Goal: Find specific page/section: Find specific page/section

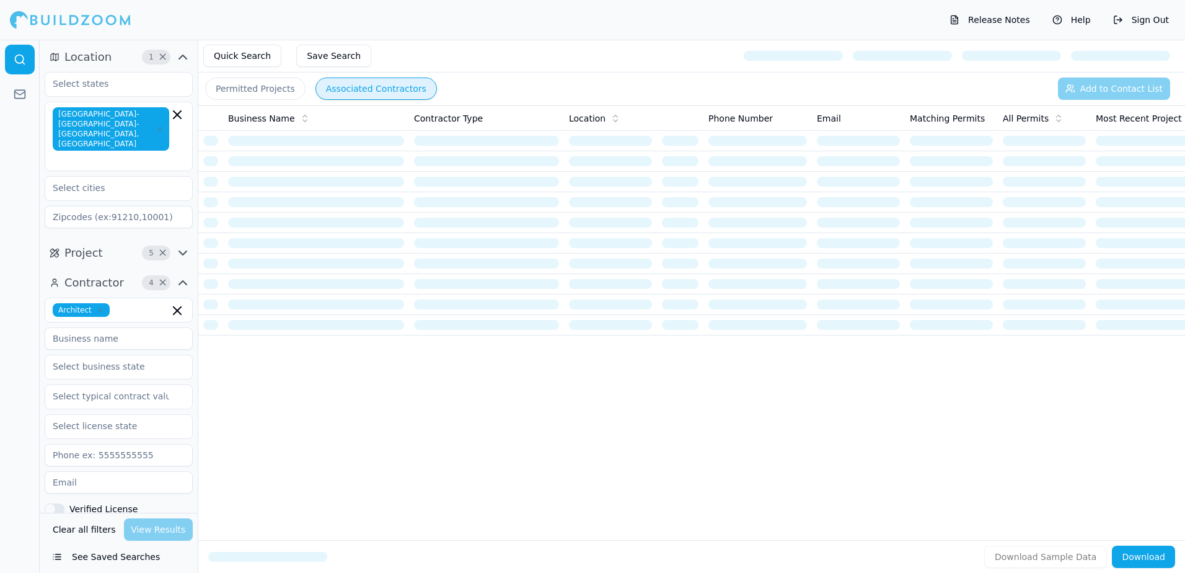
click at [234, 87] on button "Permitted Projects" at bounding box center [255, 88] width 100 height 22
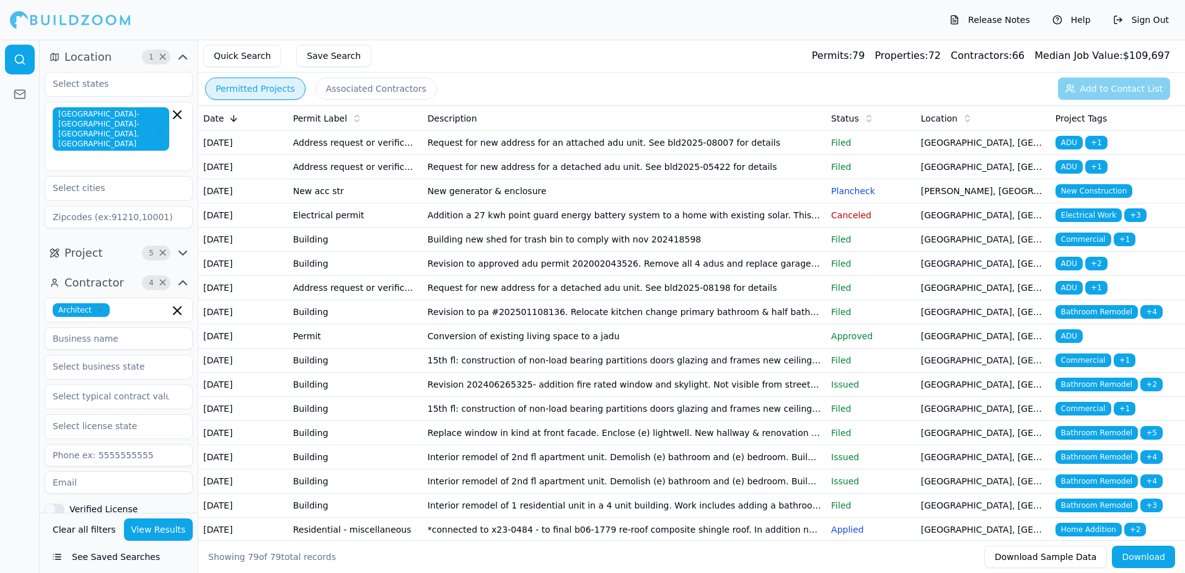
click at [114, 557] on button "See Saved Searches" at bounding box center [119, 556] width 148 height 22
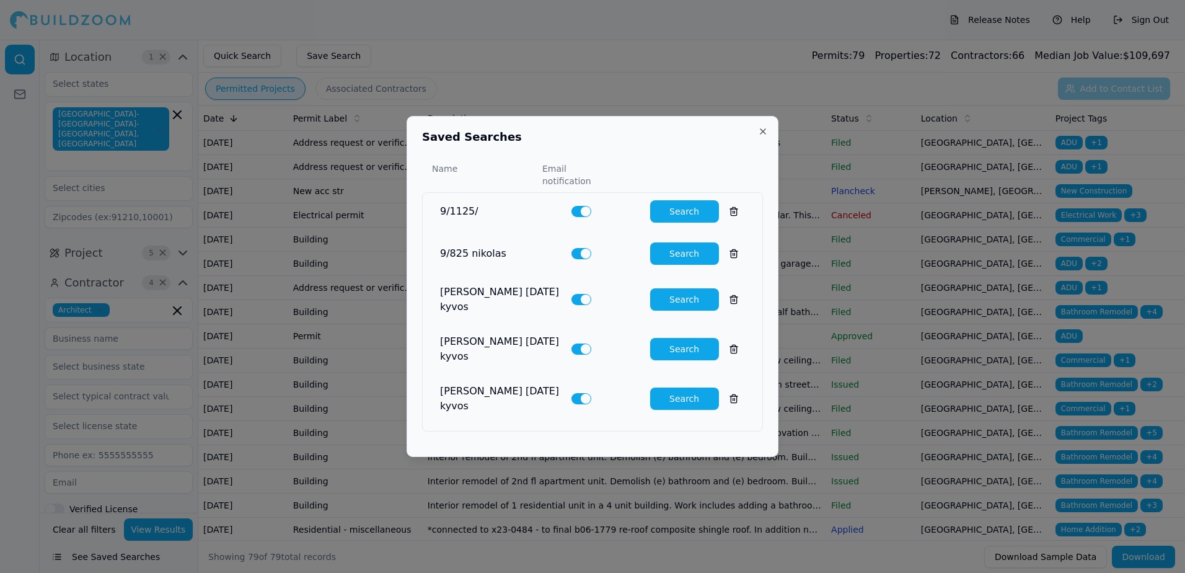
click at [726, 212] on button at bounding box center [734, 211] width 22 height 22
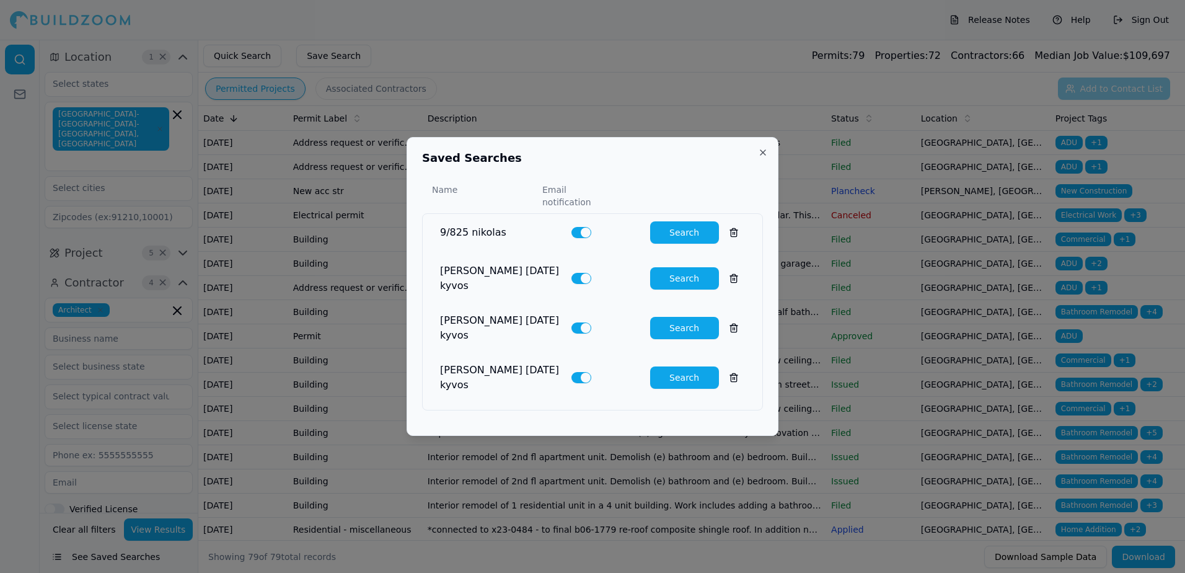
click at [724, 240] on button at bounding box center [734, 232] width 22 height 22
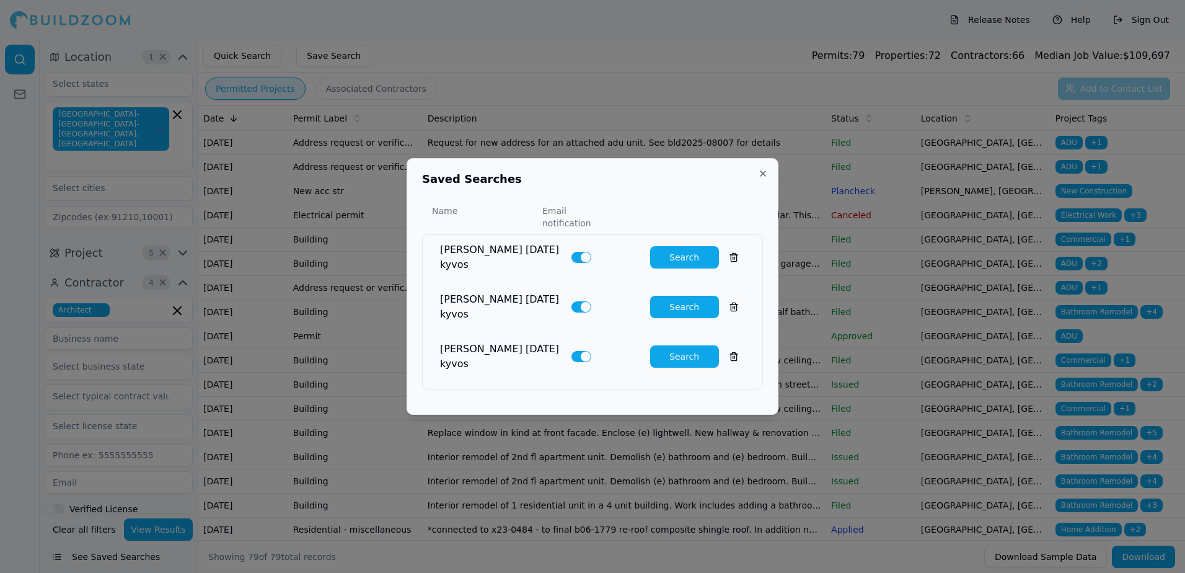
click at [726, 258] on button at bounding box center [734, 257] width 22 height 22
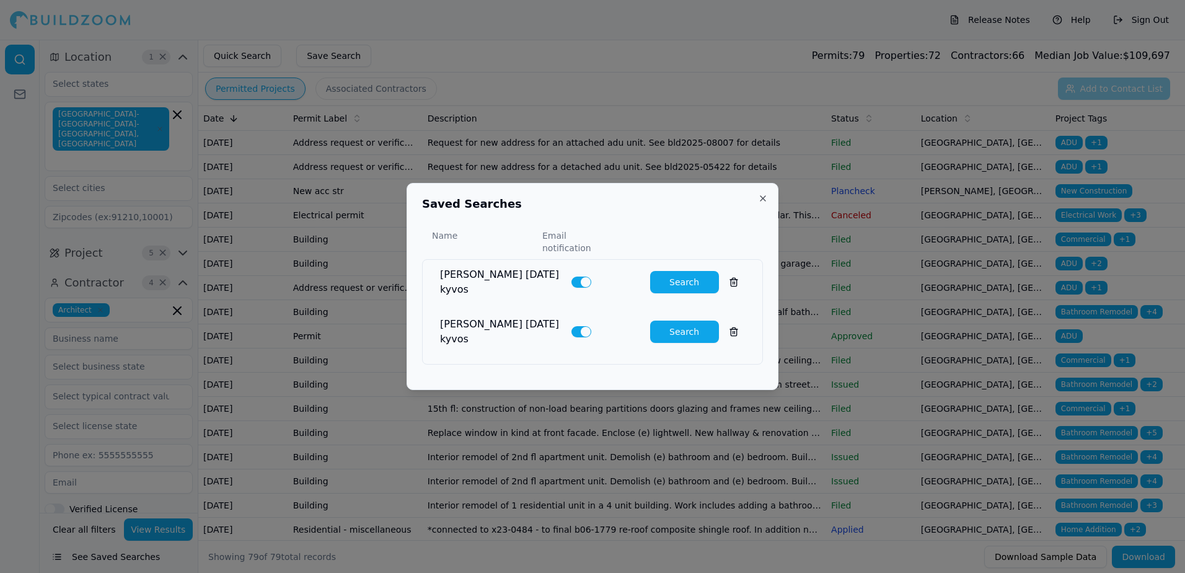
click at [725, 277] on button at bounding box center [734, 282] width 22 height 22
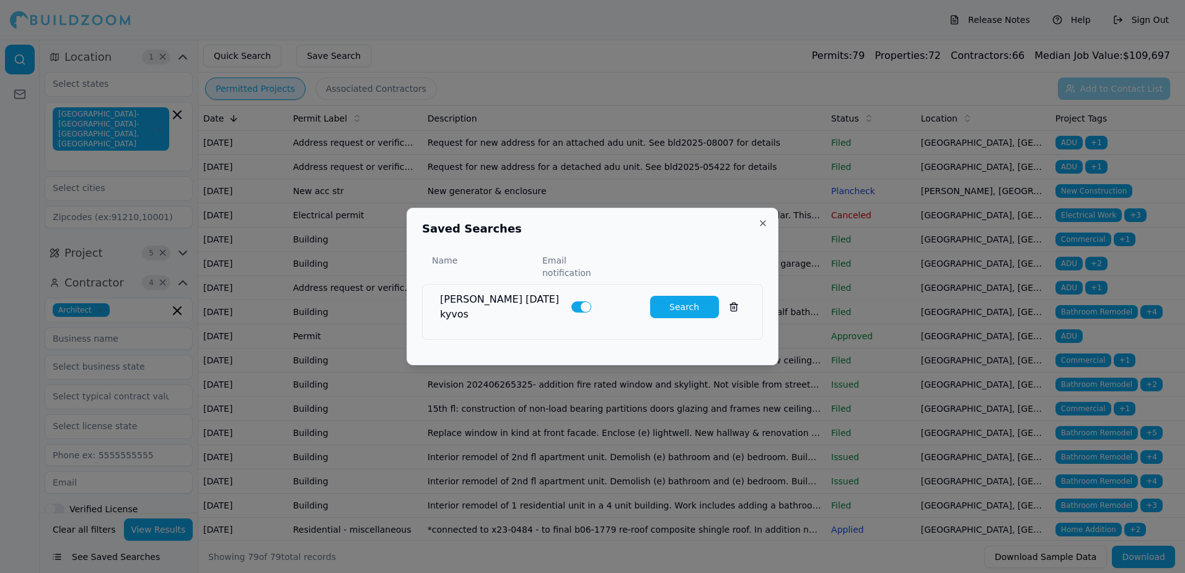
click at [723, 301] on button at bounding box center [734, 307] width 22 height 22
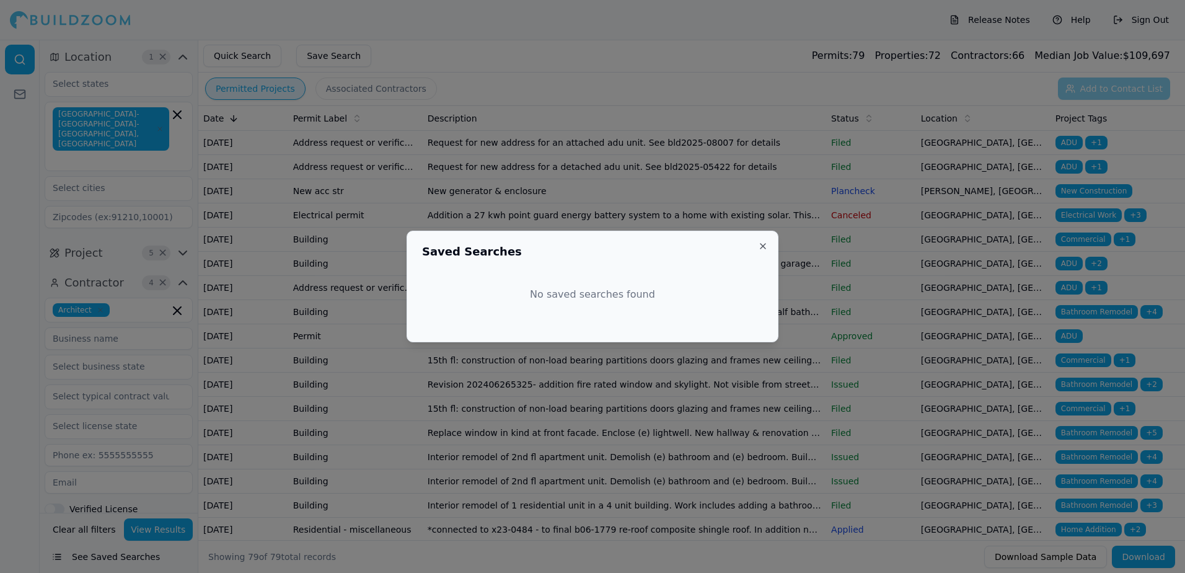
click at [119, 290] on div at bounding box center [592, 286] width 1185 height 573
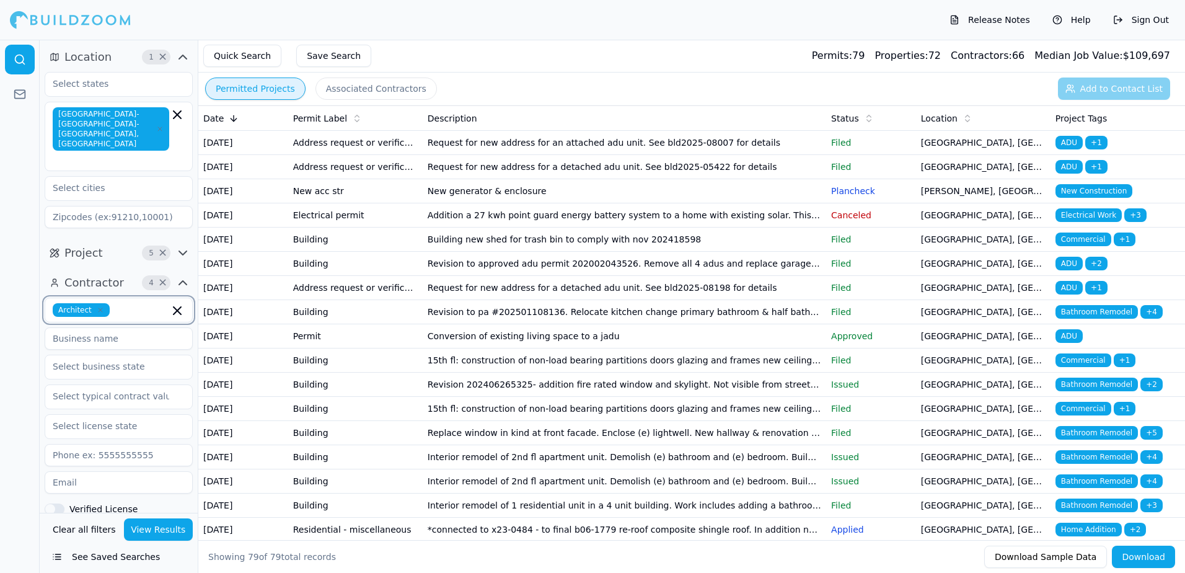
click at [119, 303] on input "text" at bounding box center [142, 310] width 55 height 14
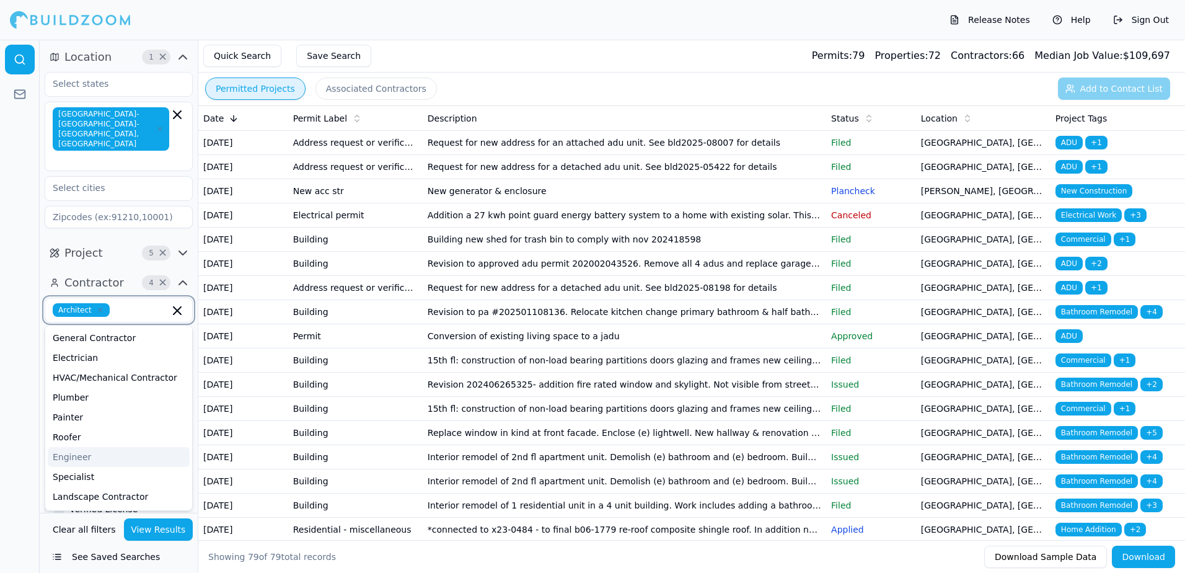
click at [94, 447] on div "Engineer" at bounding box center [119, 457] width 142 height 20
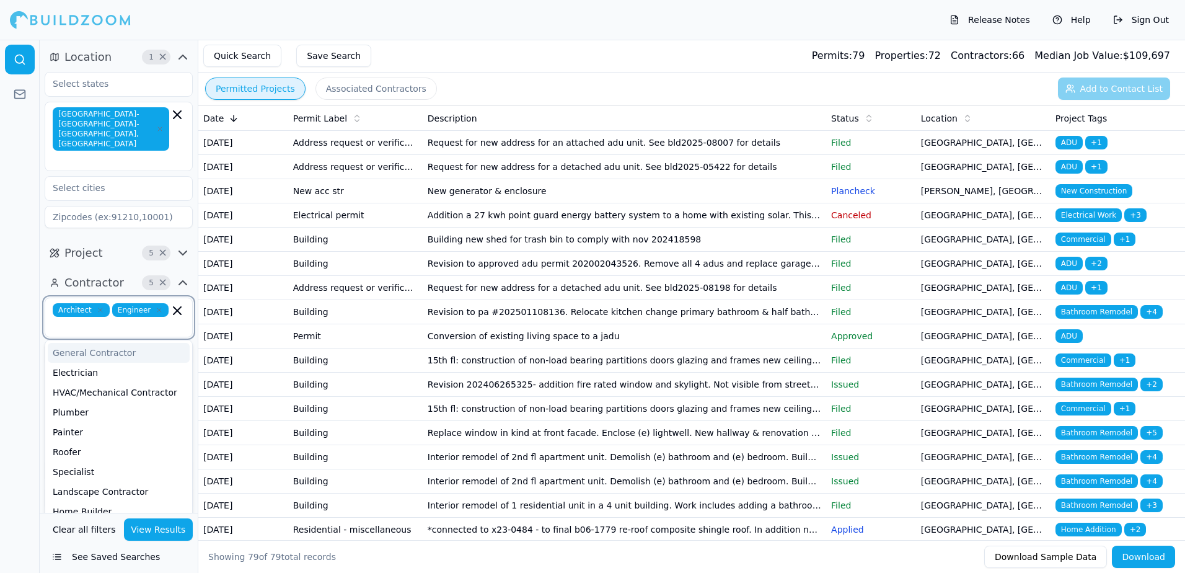
type input "d"
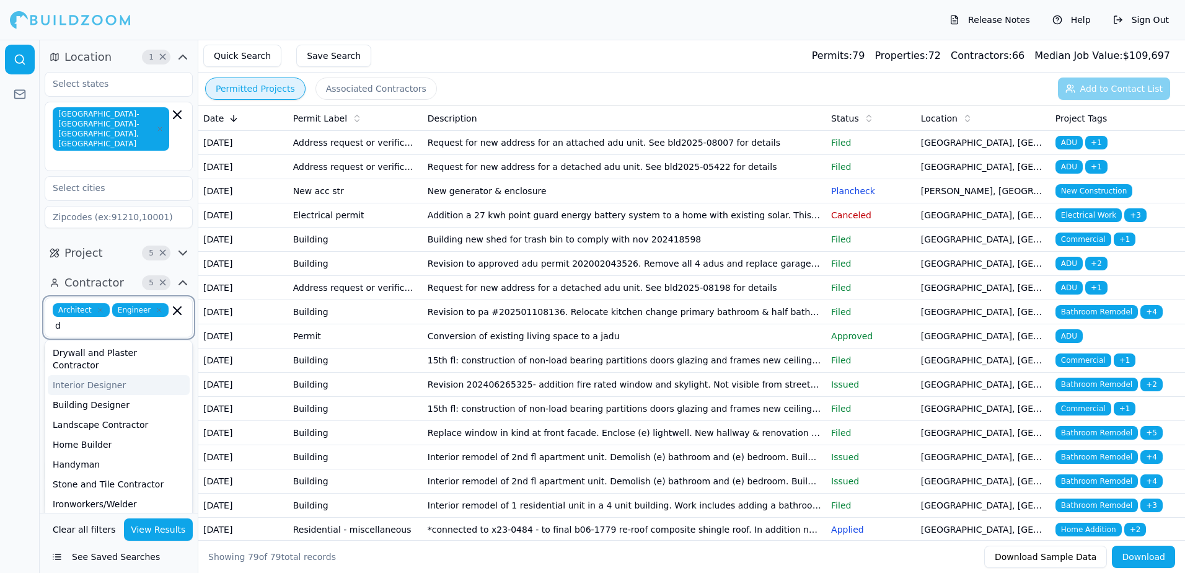
click at [107, 375] on div "Interior Designer" at bounding box center [119, 385] width 142 height 20
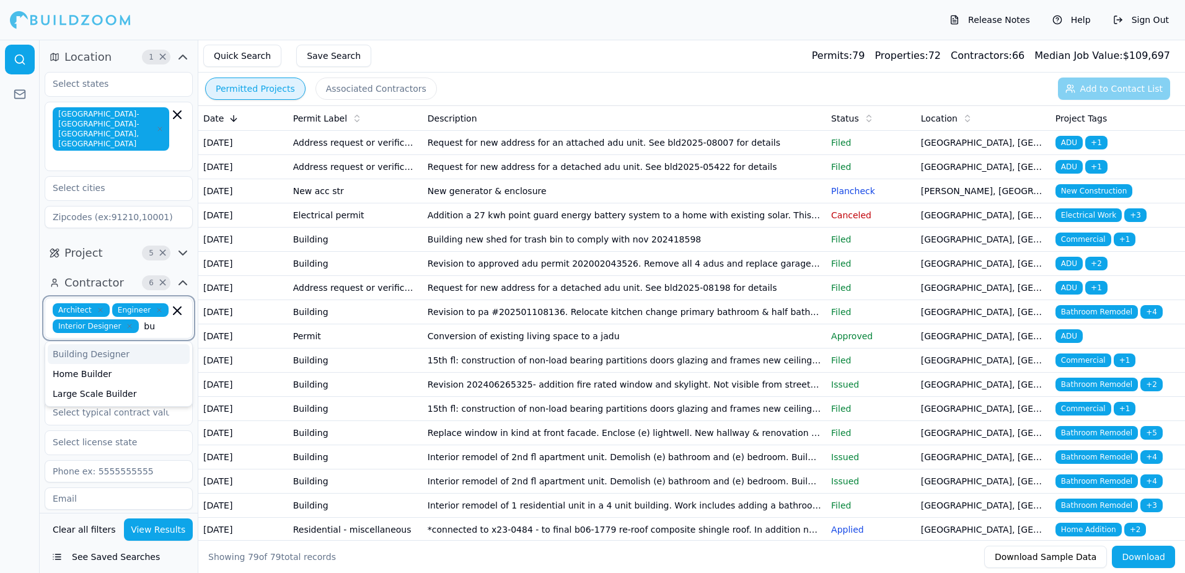
type input "[PERSON_NAME]"
click at [116, 344] on div "Building Designer" at bounding box center [119, 354] width 142 height 20
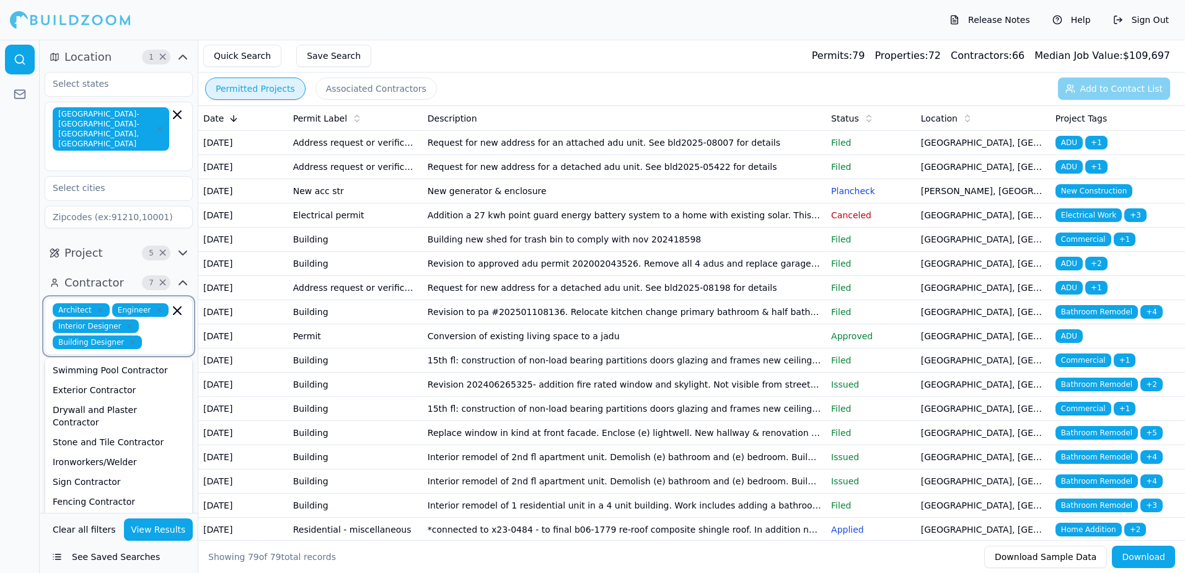
scroll to position [372, 0]
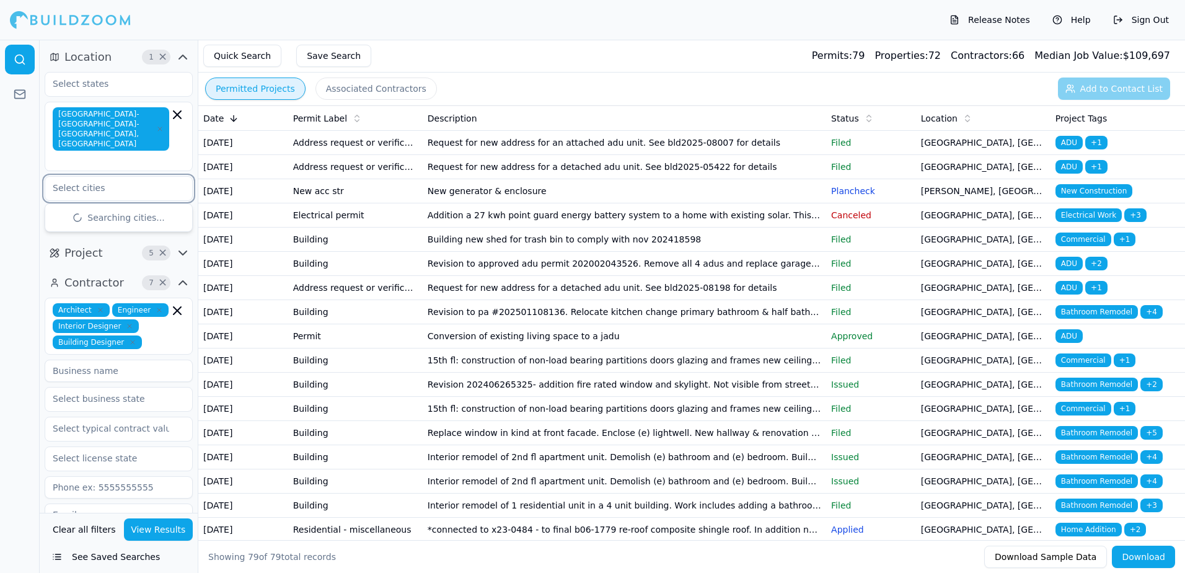
click at [61, 177] on input "text" at bounding box center [110, 188] width 131 height 22
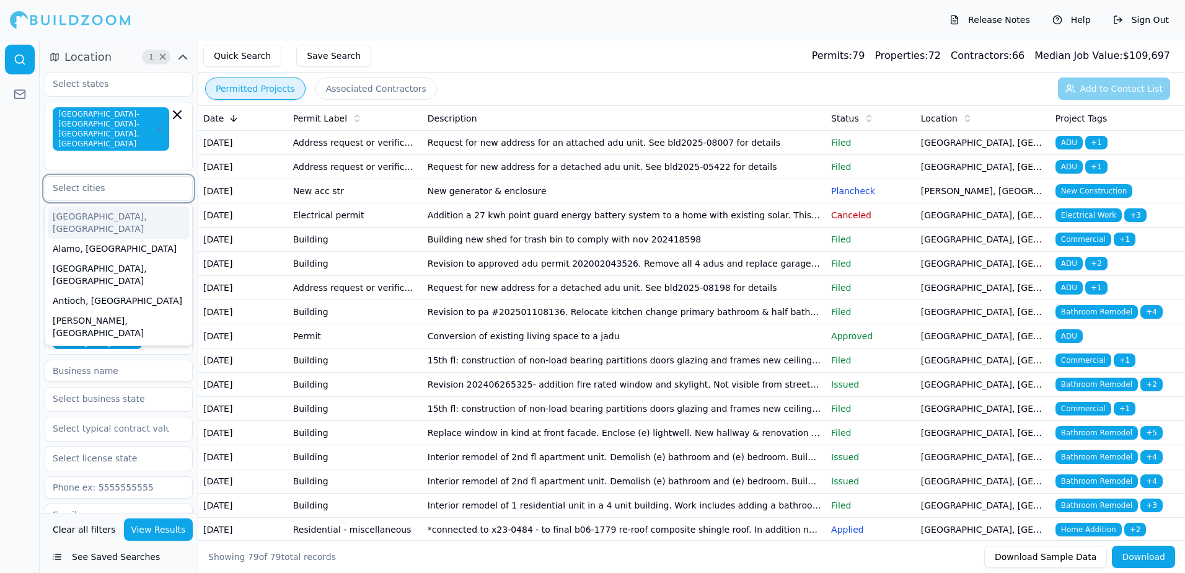
click at [69, 206] on div "[GEOGRAPHIC_DATA], [GEOGRAPHIC_DATA]" at bounding box center [119, 222] width 142 height 32
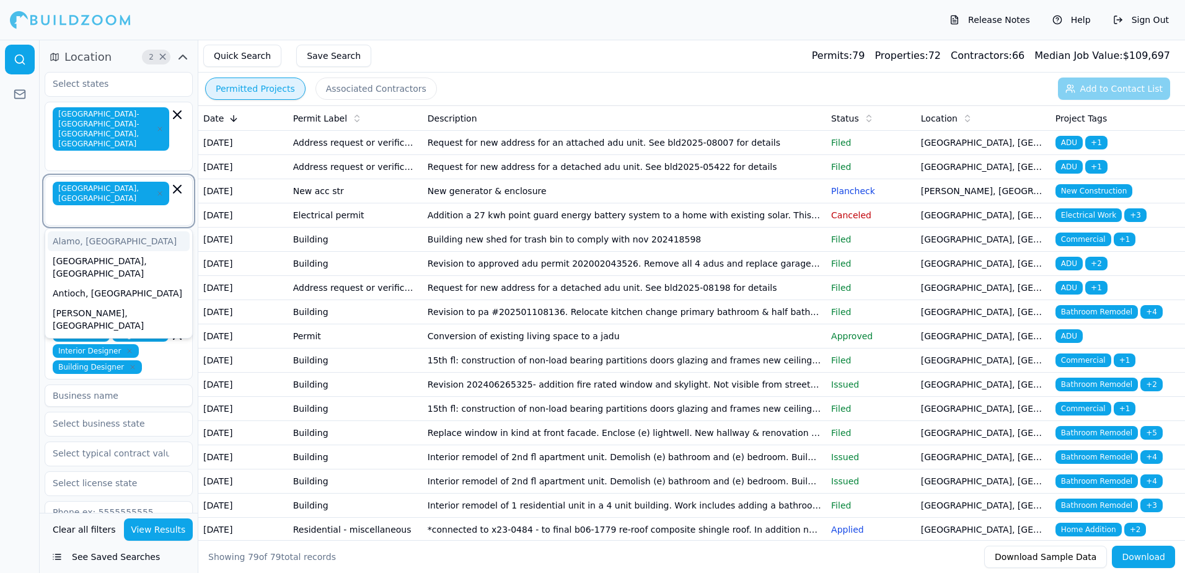
click at [68, 231] on div "Alamo, [GEOGRAPHIC_DATA]" at bounding box center [119, 241] width 142 height 20
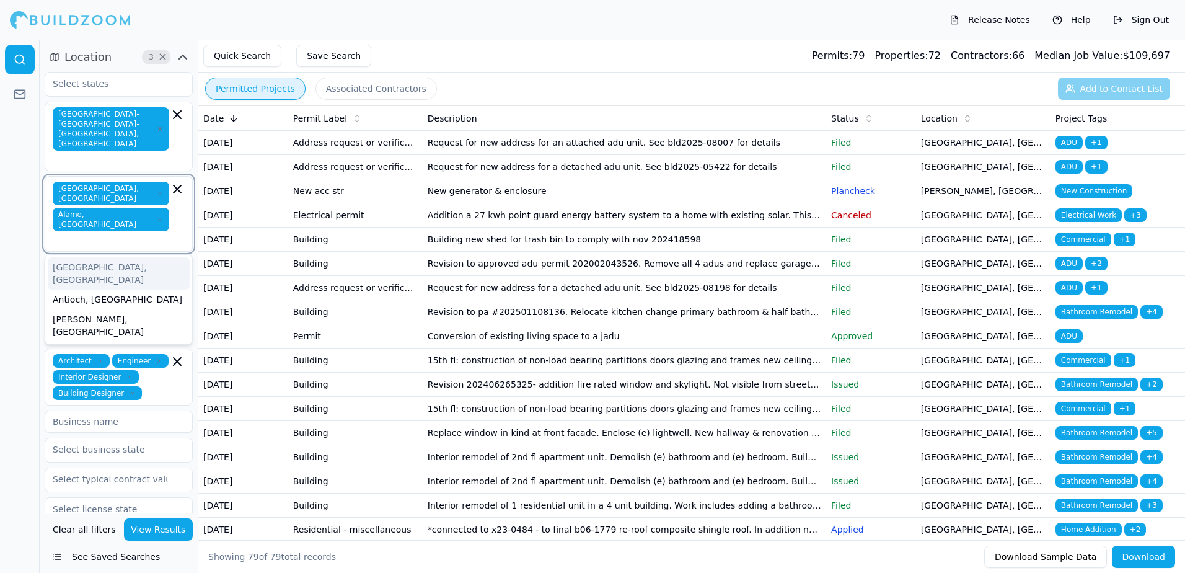
click at [66, 257] on div "[GEOGRAPHIC_DATA], [GEOGRAPHIC_DATA]" at bounding box center [119, 273] width 142 height 32
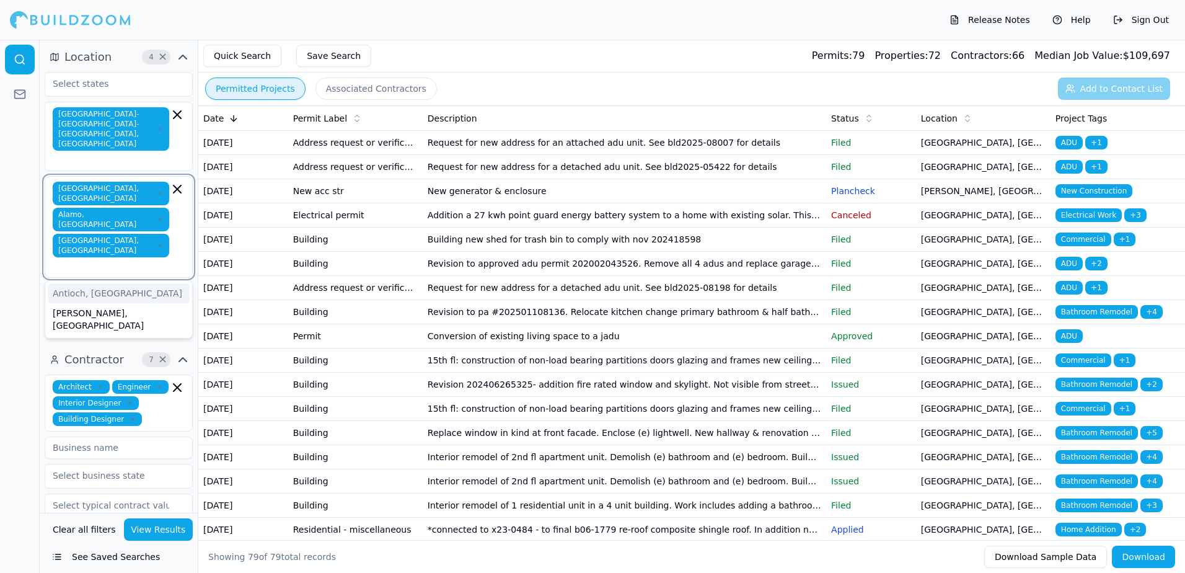
click at [66, 283] on div "Antioch, [GEOGRAPHIC_DATA]" at bounding box center [119, 293] width 142 height 20
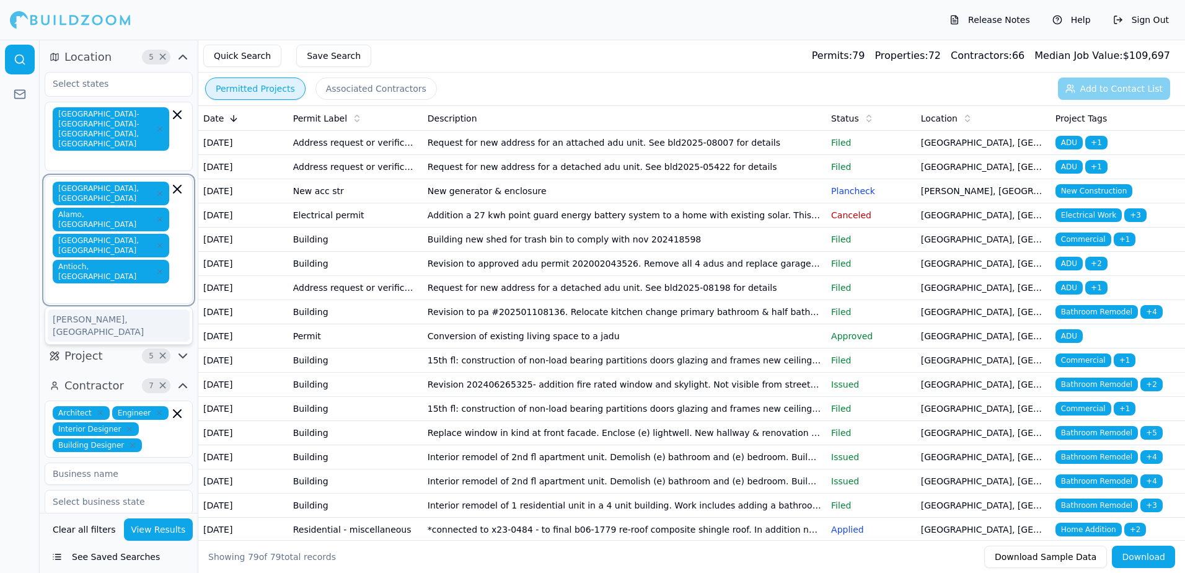
type input "b"
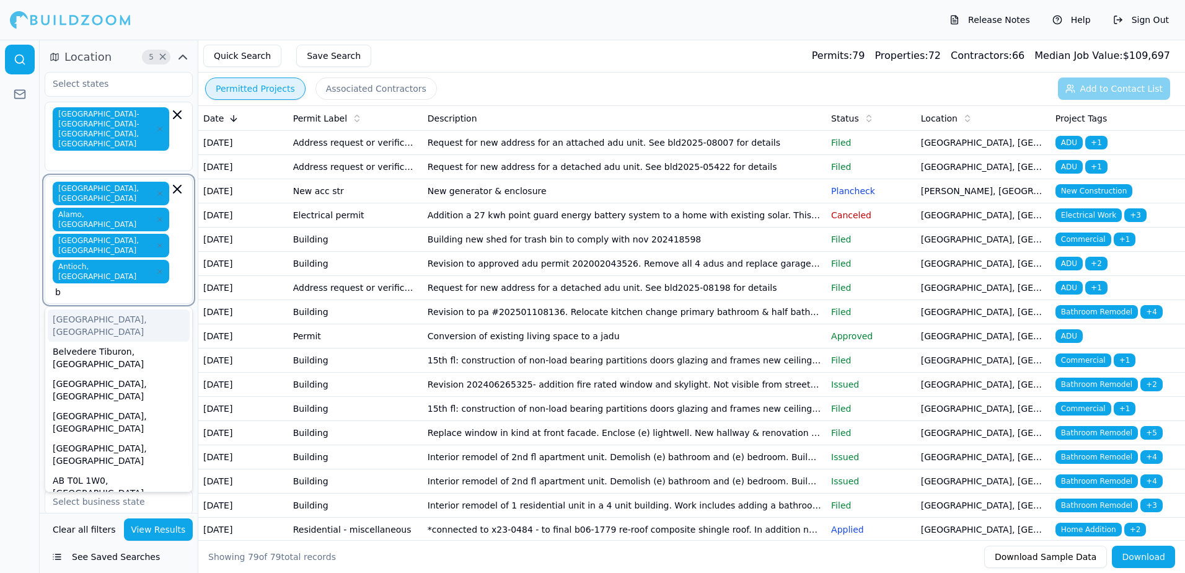
click at [79, 309] on div "[GEOGRAPHIC_DATA], [GEOGRAPHIC_DATA]" at bounding box center [119, 325] width 142 height 32
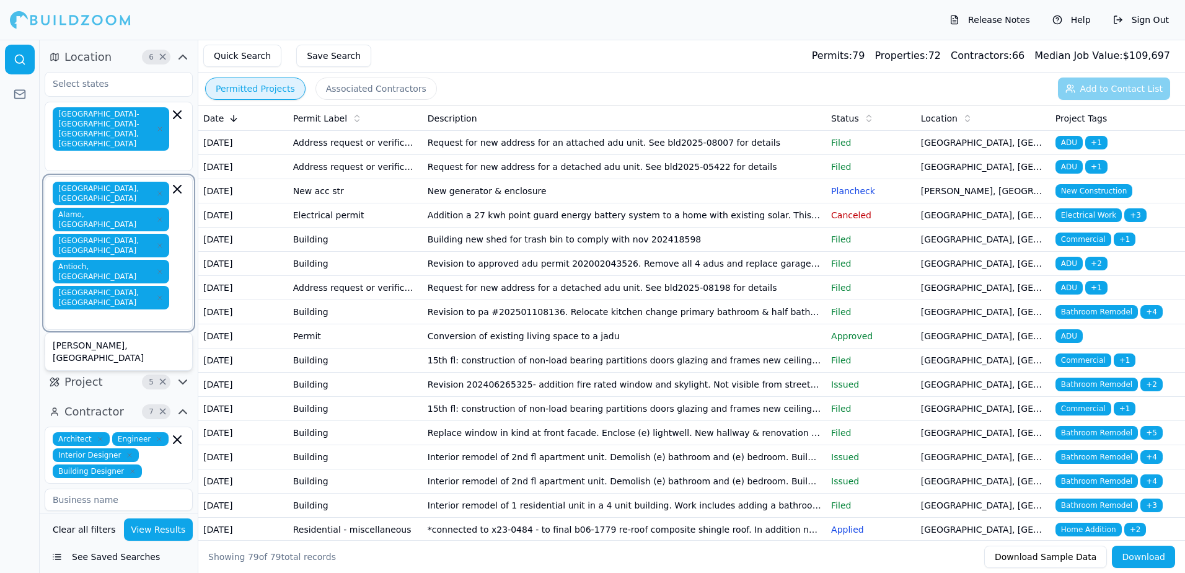
type input "b"
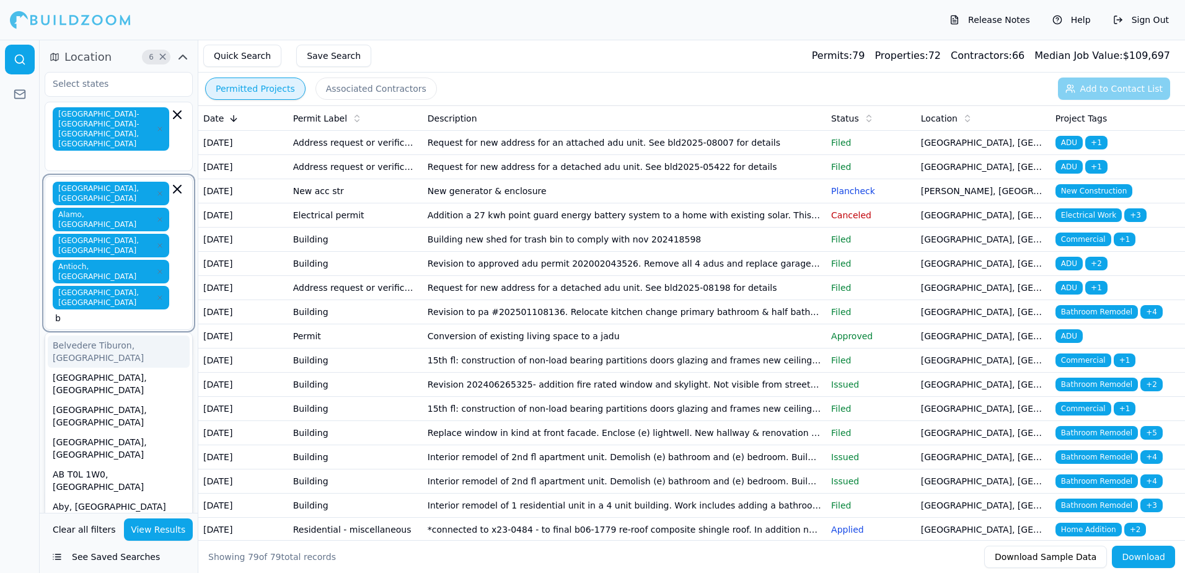
click at [78, 335] on div "Belvedere Tiburon, [GEOGRAPHIC_DATA]" at bounding box center [119, 351] width 142 height 32
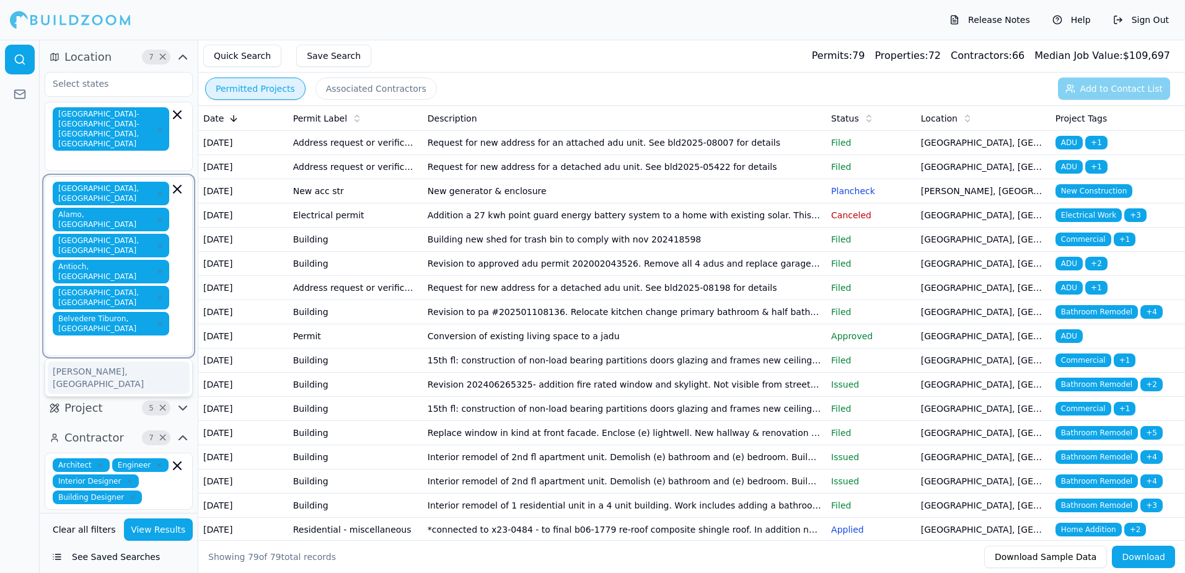
type input "b"
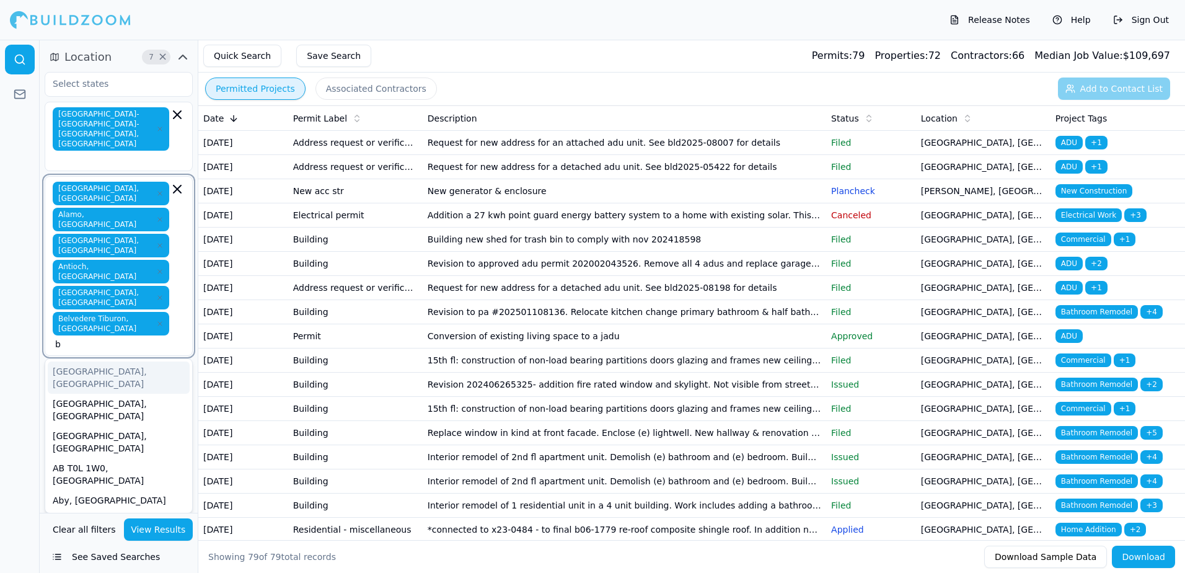
click at [81, 361] on div "[GEOGRAPHIC_DATA], [GEOGRAPHIC_DATA]" at bounding box center [119, 377] width 142 height 32
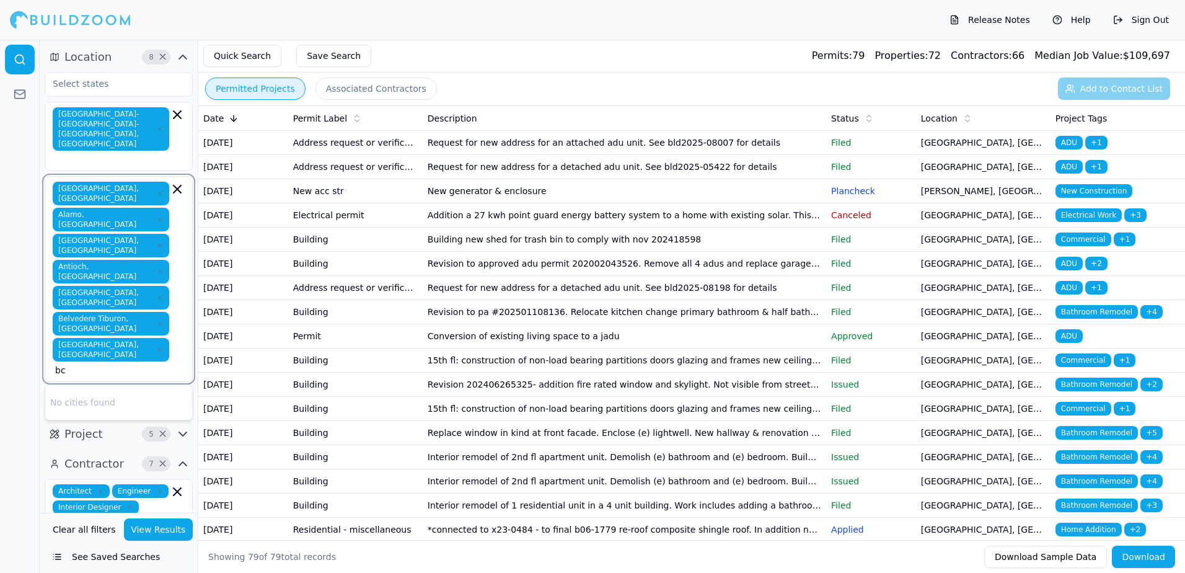
type input "b"
type input "c"
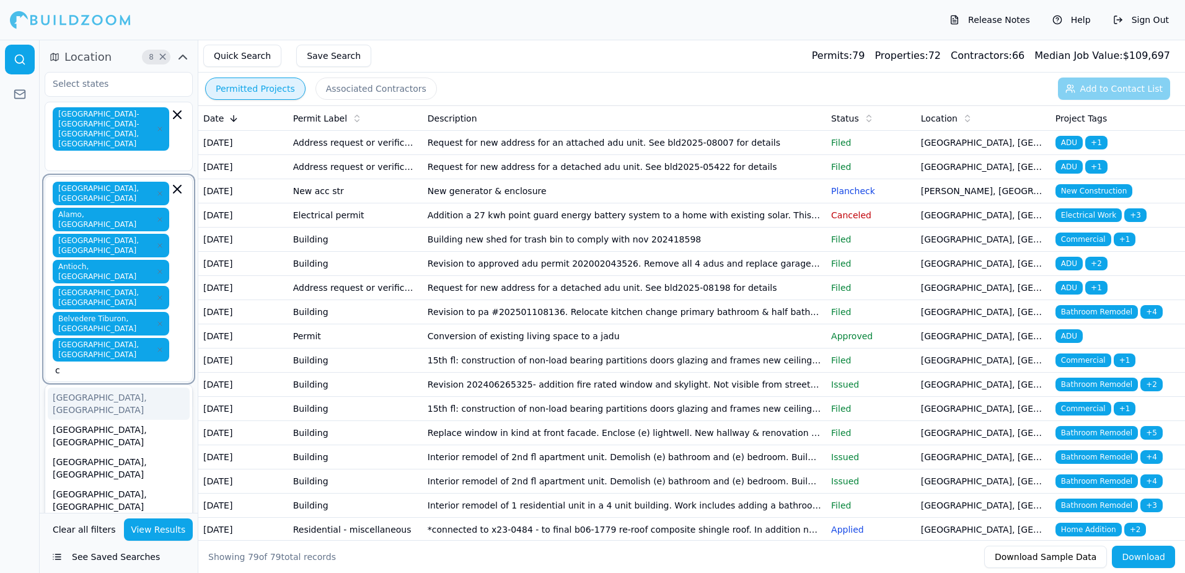
click at [76, 387] on div "[GEOGRAPHIC_DATA], [GEOGRAPHIC_DATA]" at bounding box center [119, 403] width 142 height 32
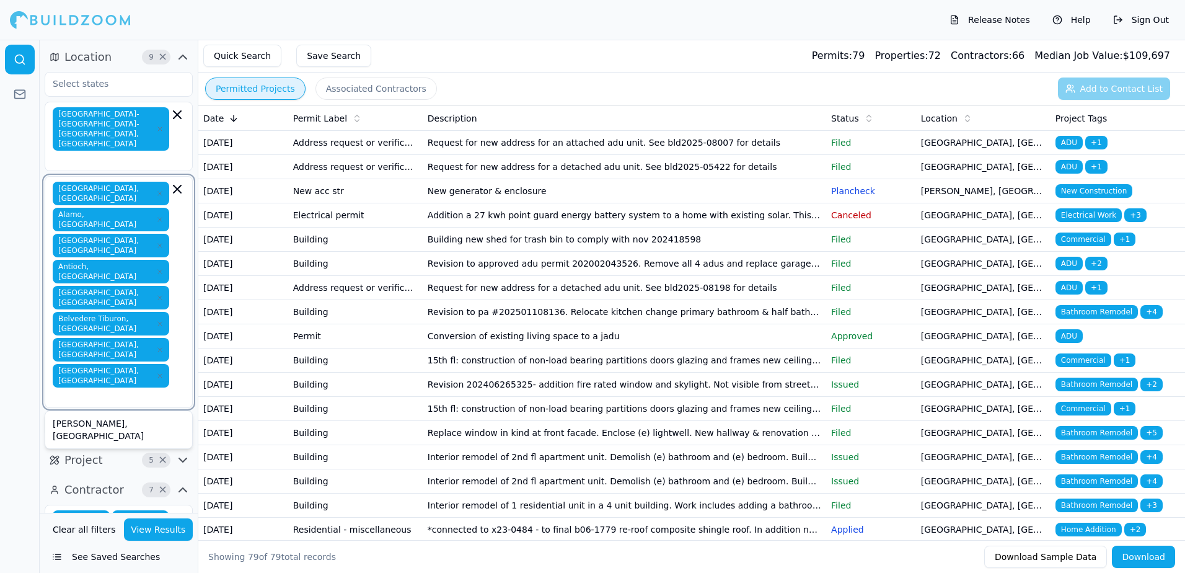
type input "c"
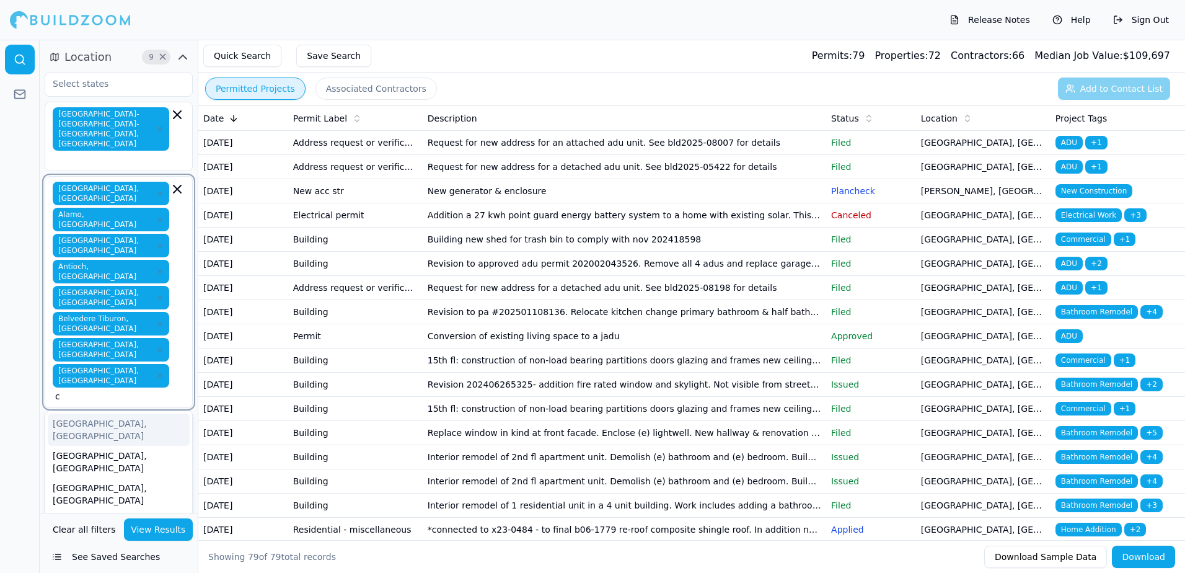
click at [76, 413] on div "[GEOGRAPHIC_DATA], [GEOGRAPHIC_DATA]" at bounding box center [119, 429] width 142 height 32
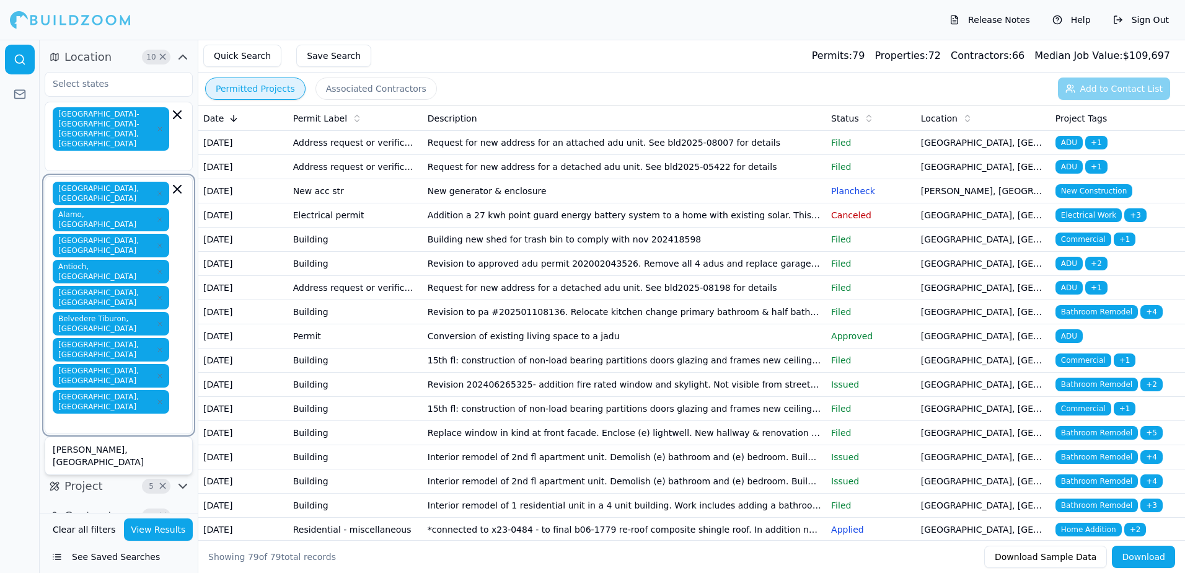
click at [158, 374] on icon "button" at bounding box center [160, 376] width 4 height 4
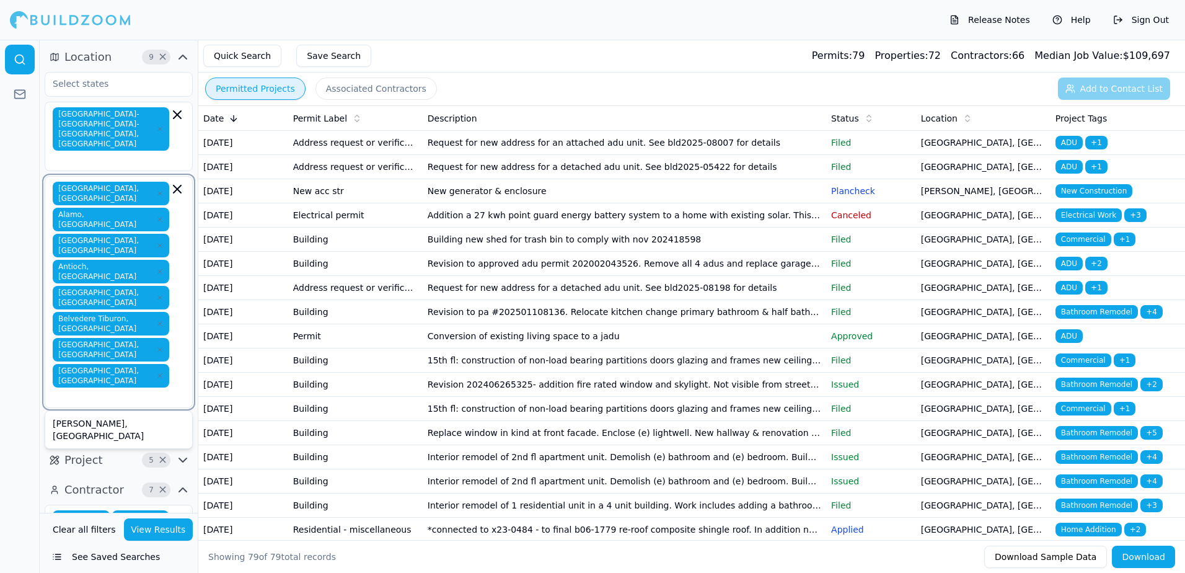
type input "c"
click at [79, 446] on div "[GEOGRAPHIC_DATA], [GEOGRAPHIC_DATA]" at bounding box center [119, 462] width 142 height 32
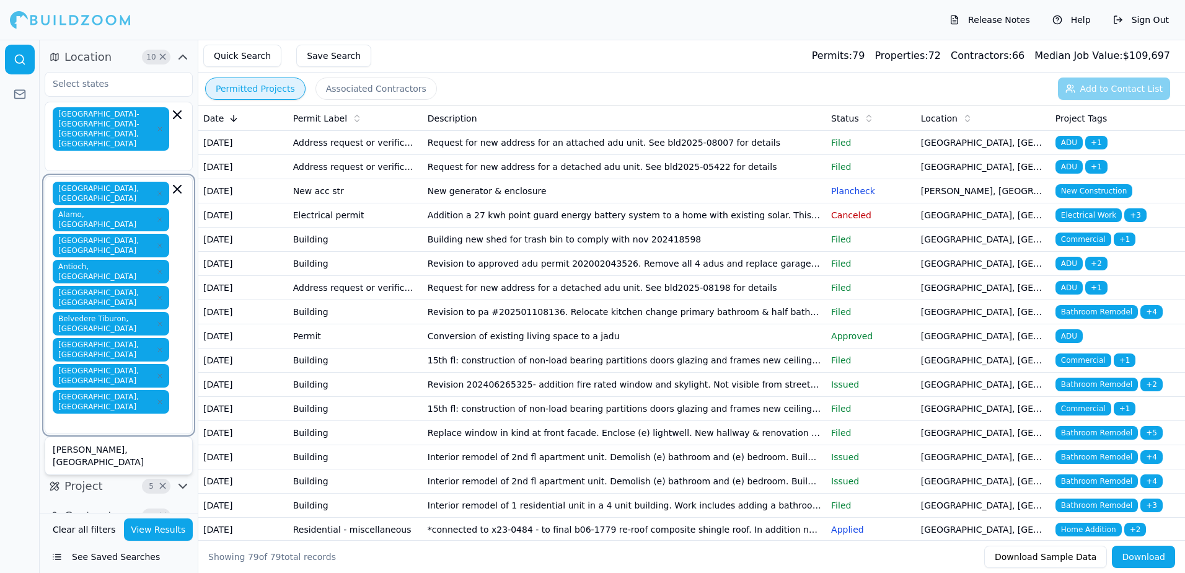
type input "c"
click at [79, 472] on div "[GEOGRAPHIC_DATA], [GEOGRAPHIC_DATA]" at bounding box center [119, 488] width 142 height 32
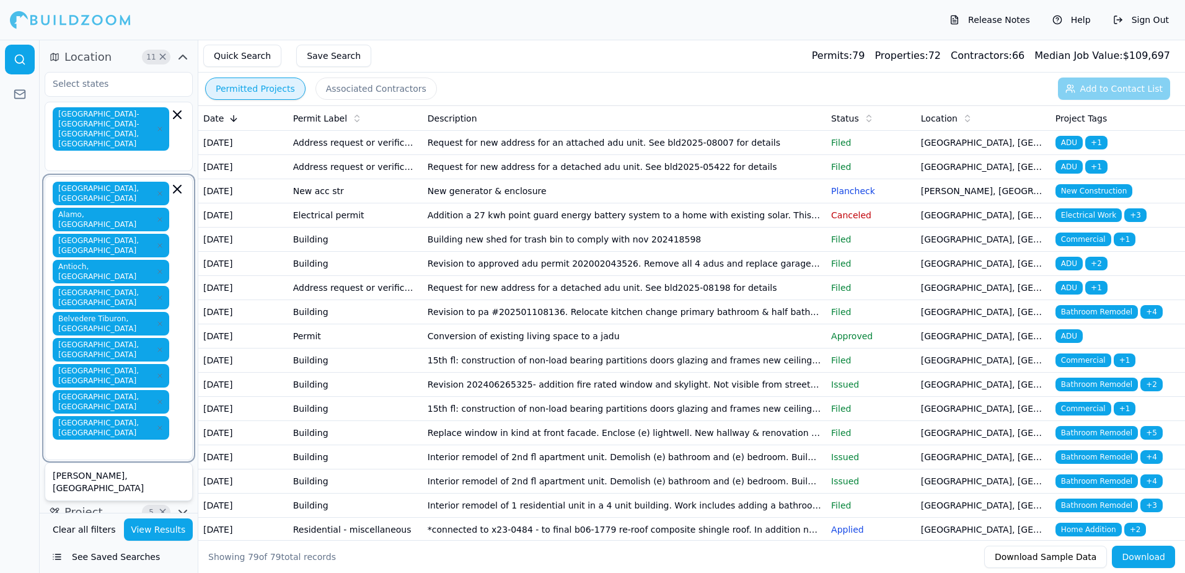
type input "c"
click at [82, 498] on div "Corte Madera, [GEOGRAPHIC_DATA]" at bounding box center [119, 514] width 142 height 32
type input "c"
type input "d"
click at [82, 492] on div "[GEOGRAPHIC_DATA], [GEOGRAPHIC_DATA]" at bounding box center [119, 508] width 142 height 32
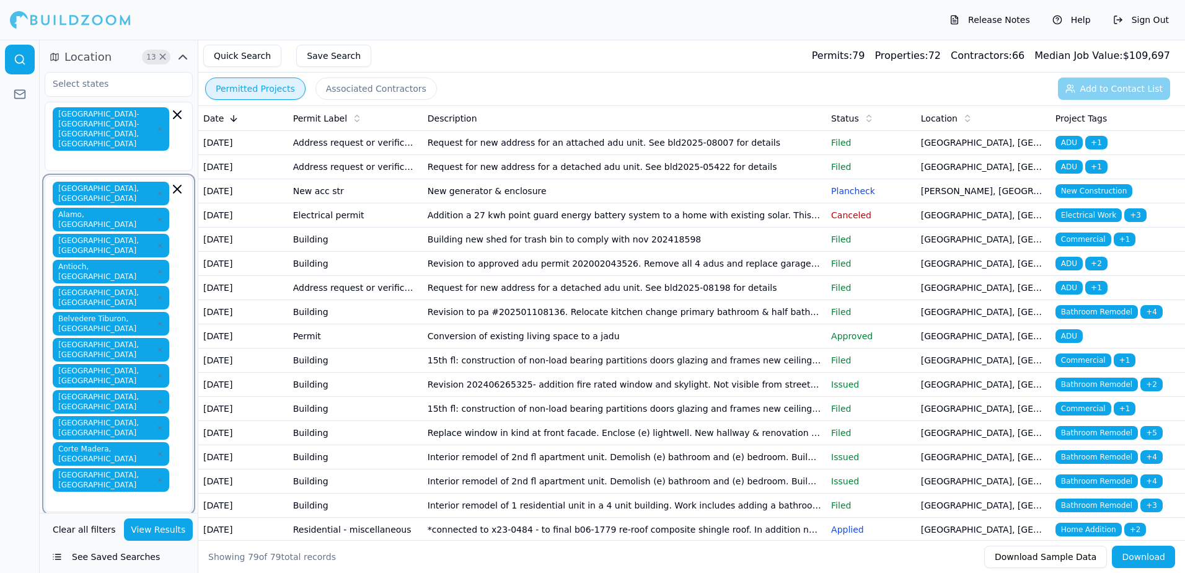
type input "d"
click at [80, 518] on div "[GEOGRAPHIC_DATA], [GEOGRAPHIC_DATA]" at bounding box center [119, 534] width 142 height 32
type input "d"
click at [77, 544] on div "Diablo, [GEOGRAPHIC_DATA]" at bounding box center [119, 554] width 142 height 20
type input "d"
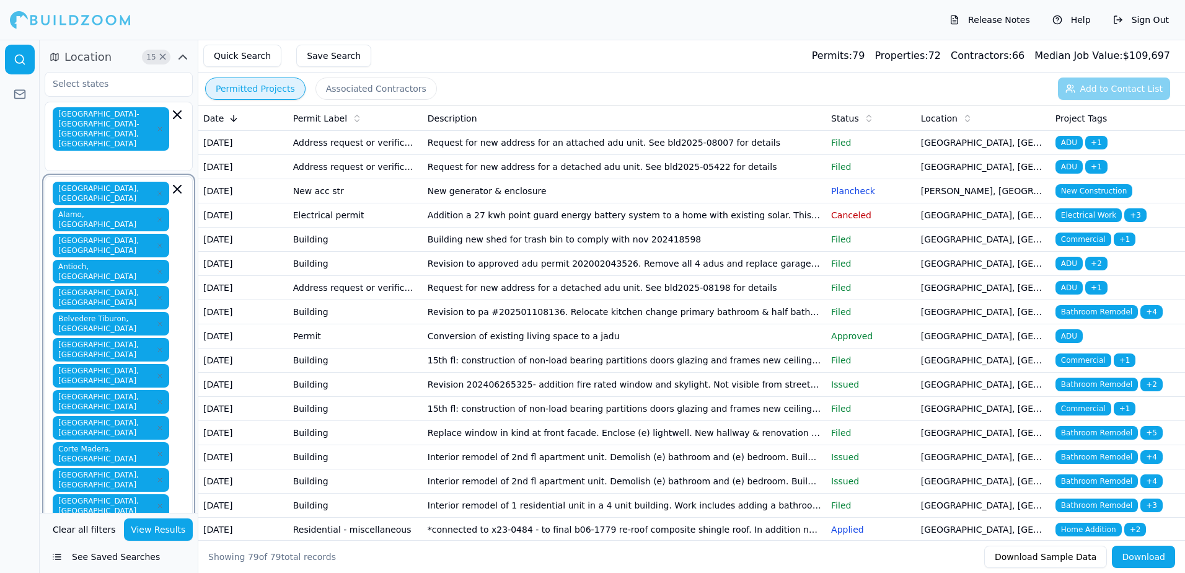
type input "e"
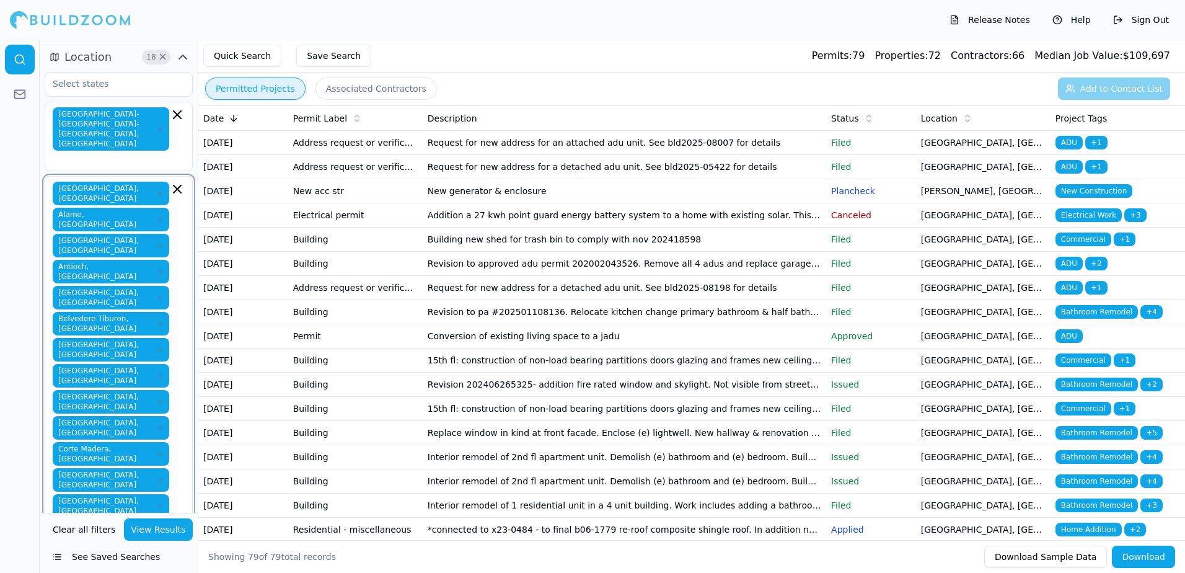
type input "e"
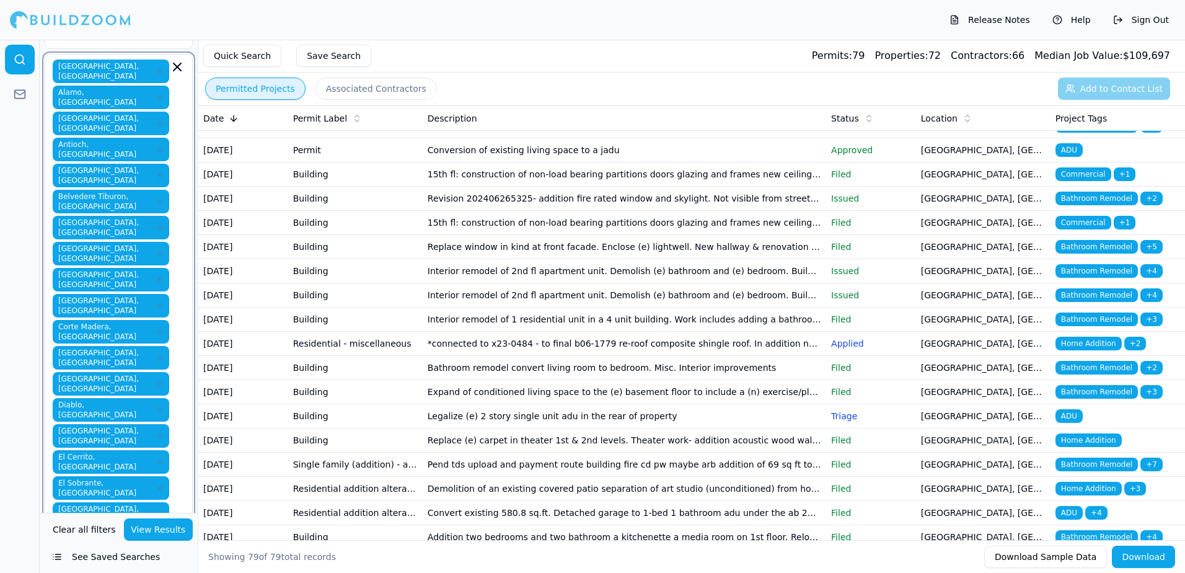
scroll to position [124, 0]
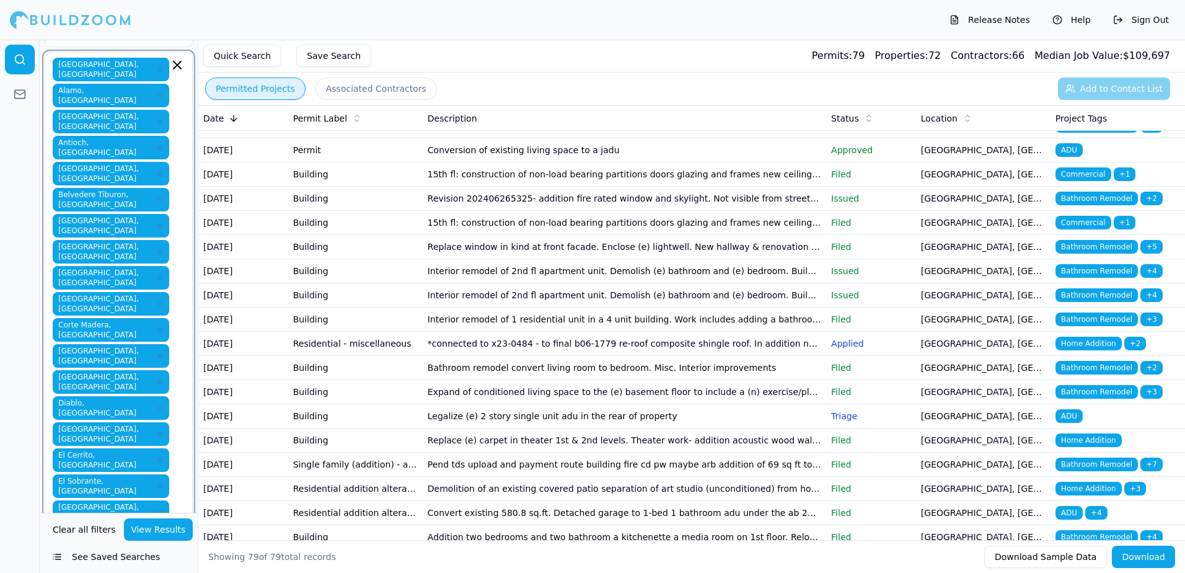
type input "f"
type input "g"
type input "h"
click at [65, 556] on div "[GEOGRAPHIC_DATA], [GEOGRAPHIC_DATA]" at bounding box center [119, 572] width 142 height 32
type input "h"
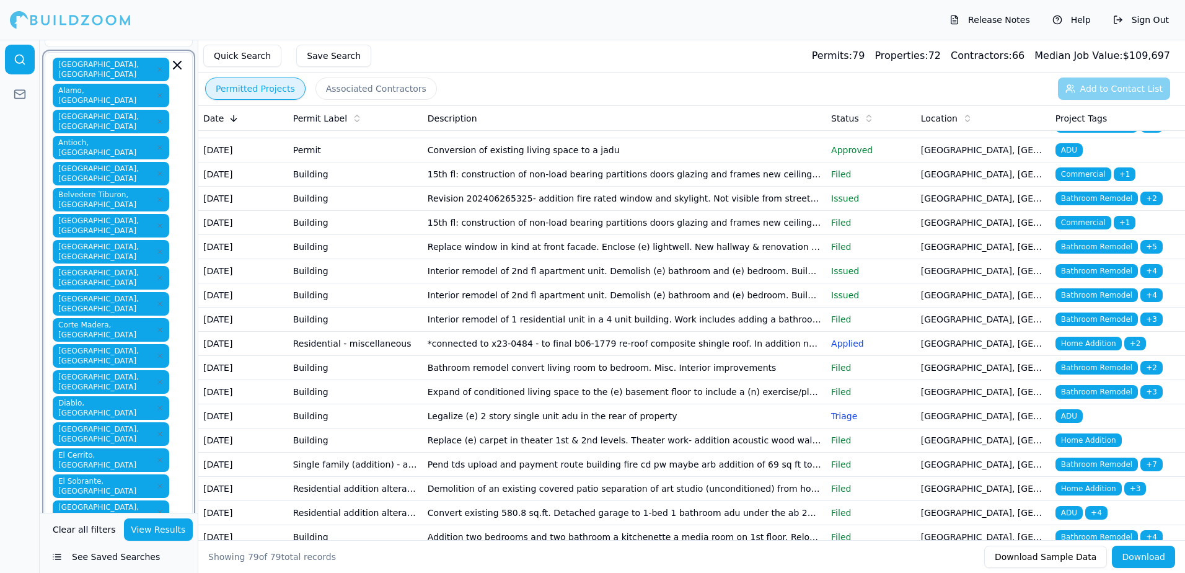
type input "i"
type input "j"
type input "k"
type input "l"
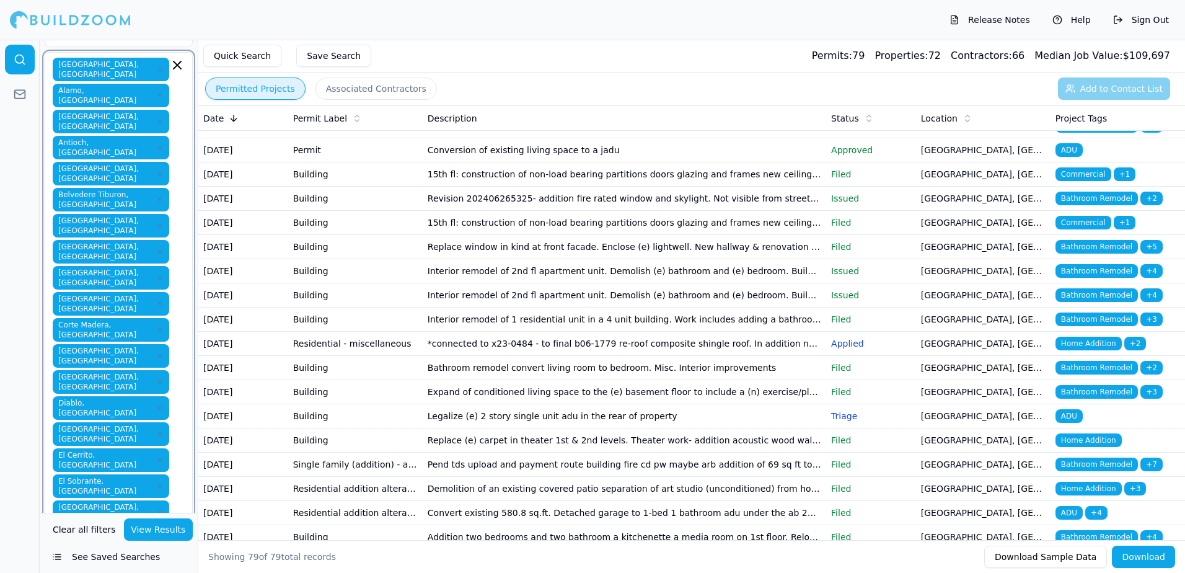
type input "l"
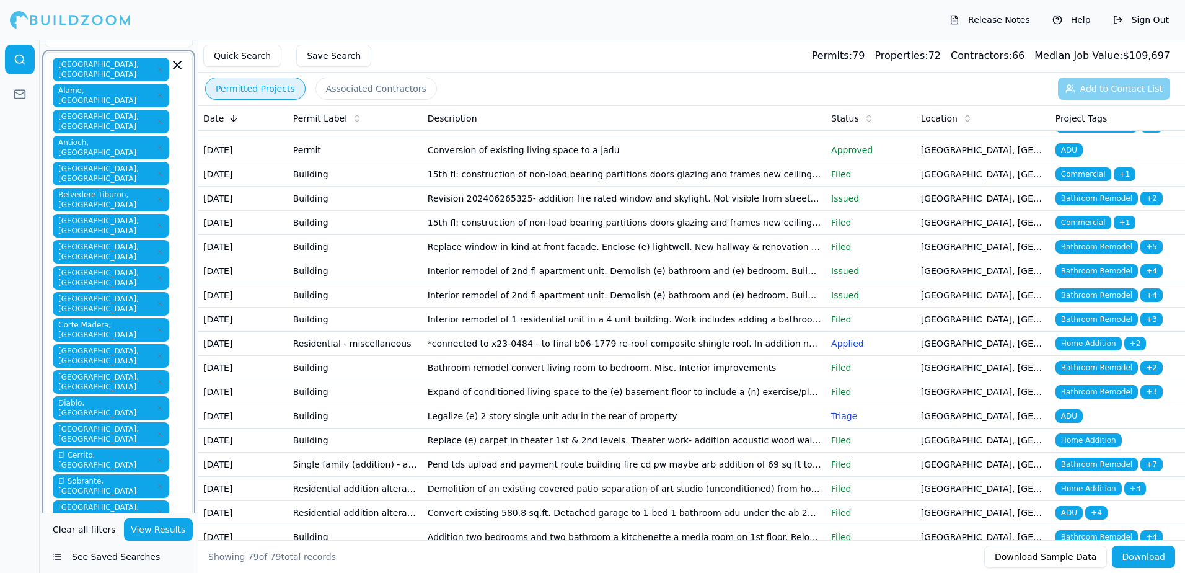
type input "l"
type input "m"
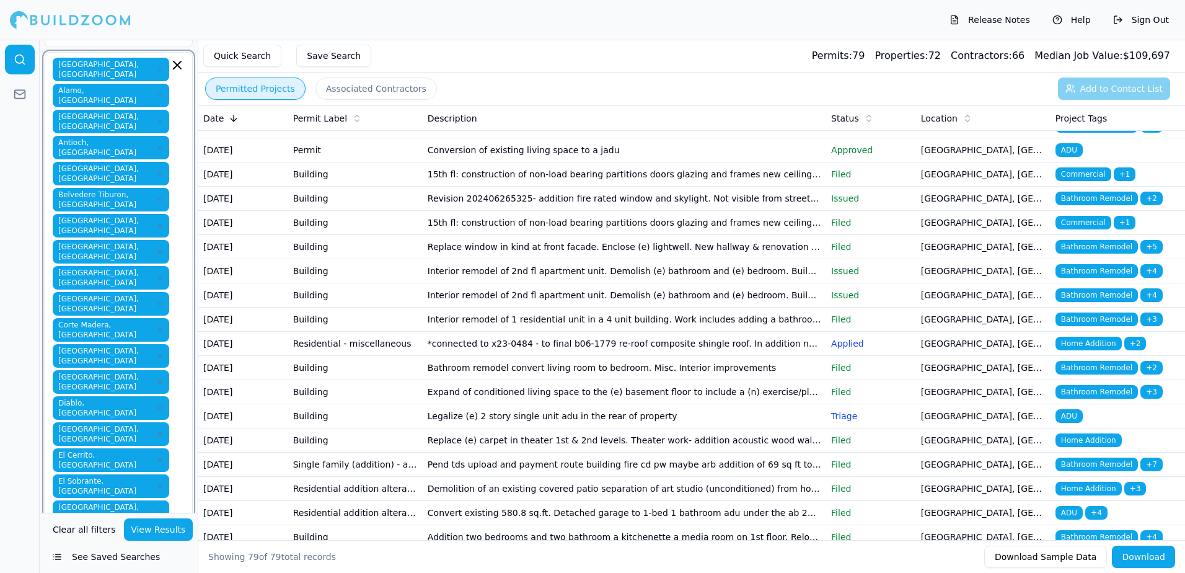
type input "m"
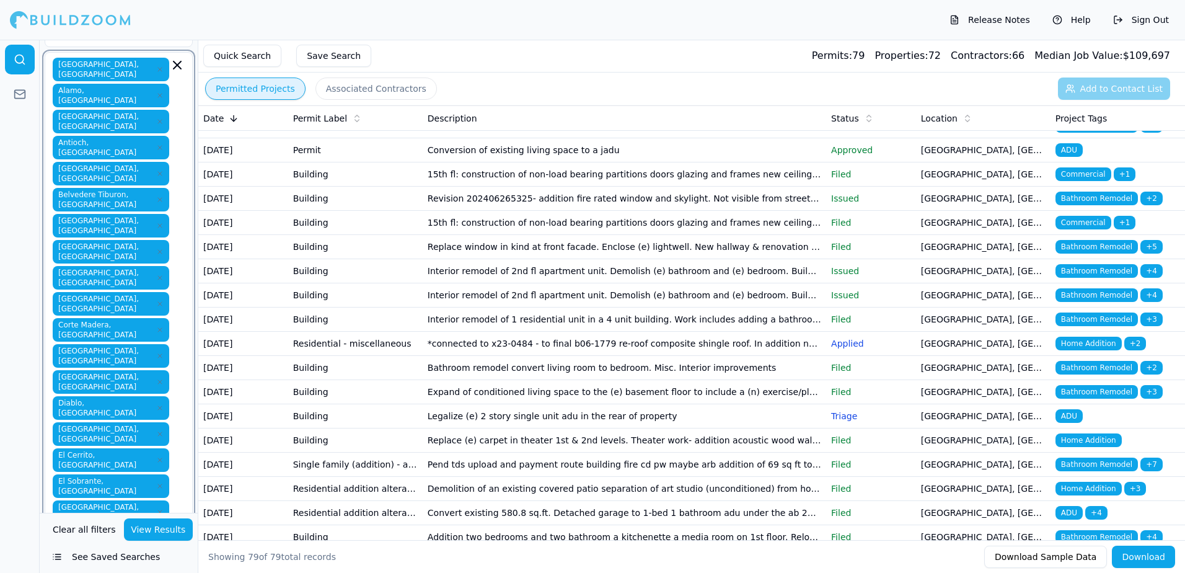
type input "n"
type input "o"
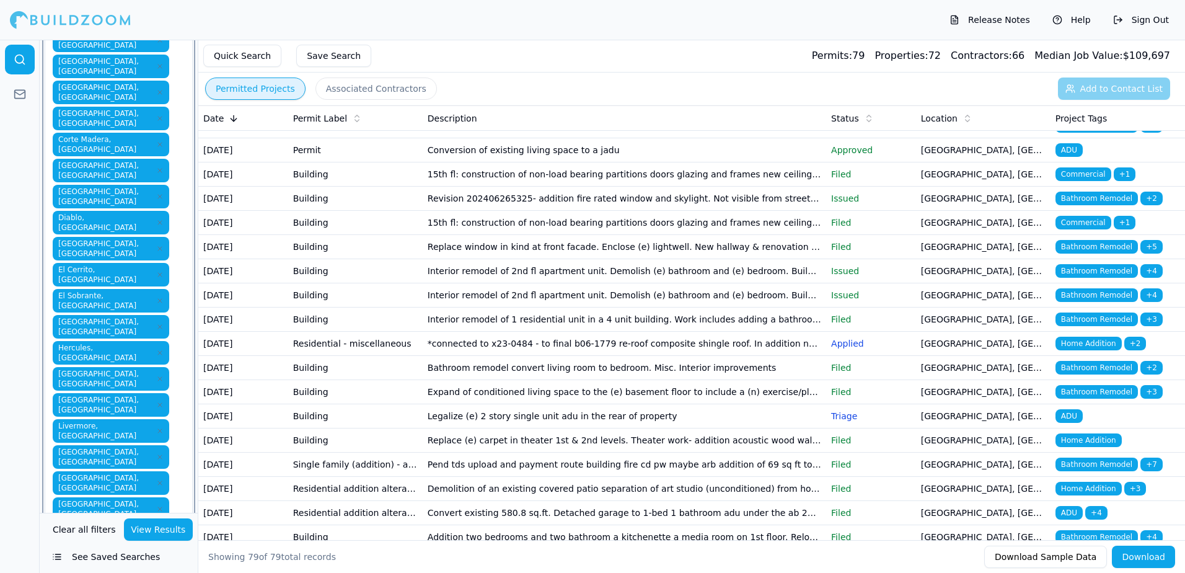
scroll to position [310, 0]
type input "o"
type input "p"
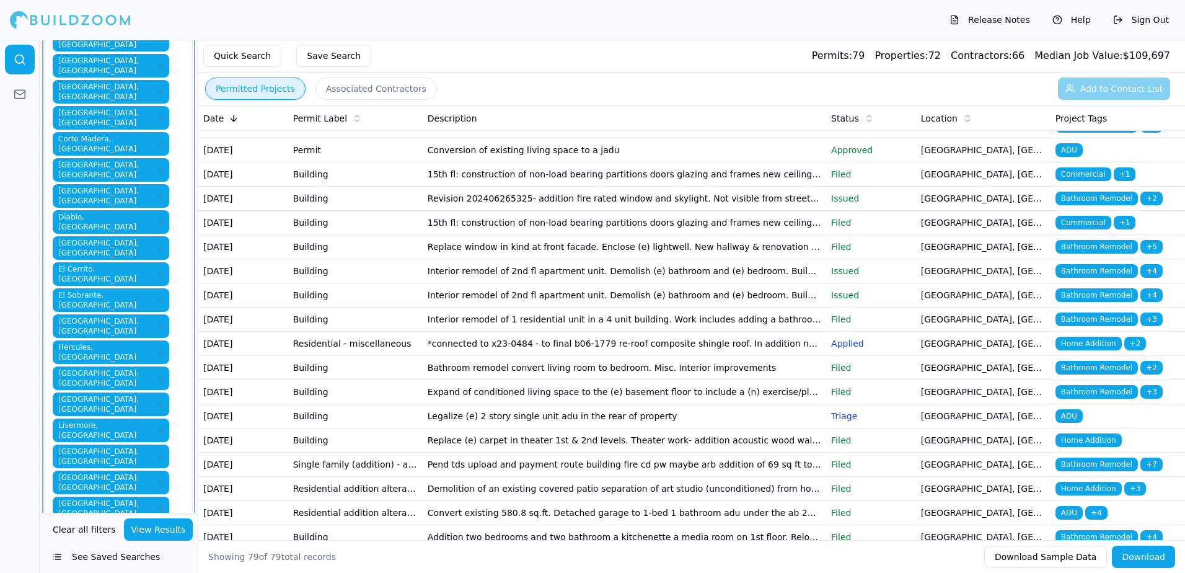
type input "p"
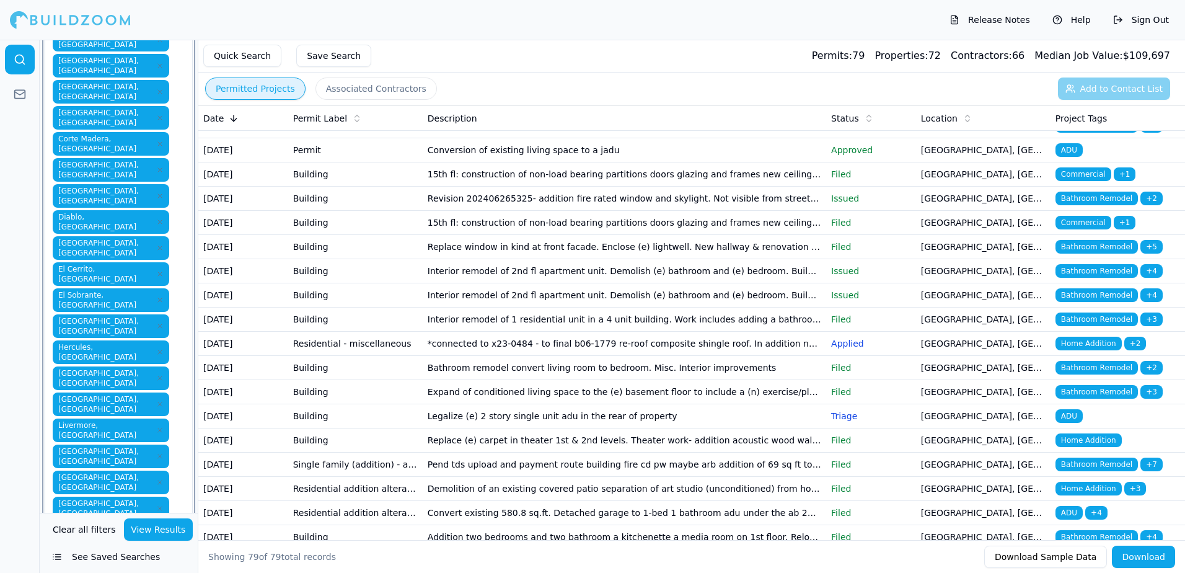
type input "p"
type input "q"
type input "r"
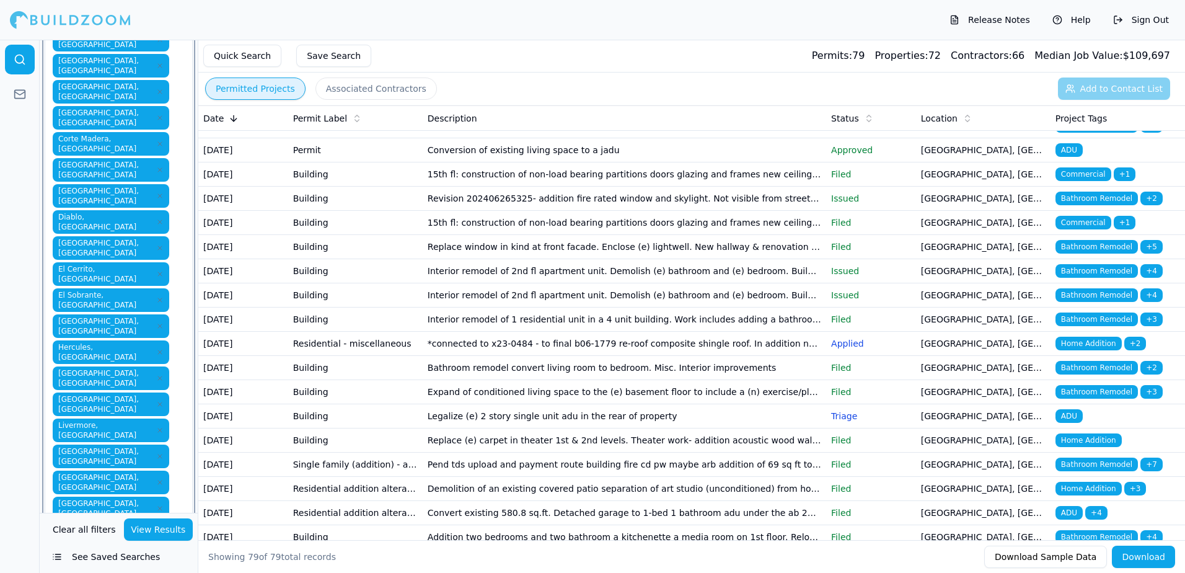
type input "r"
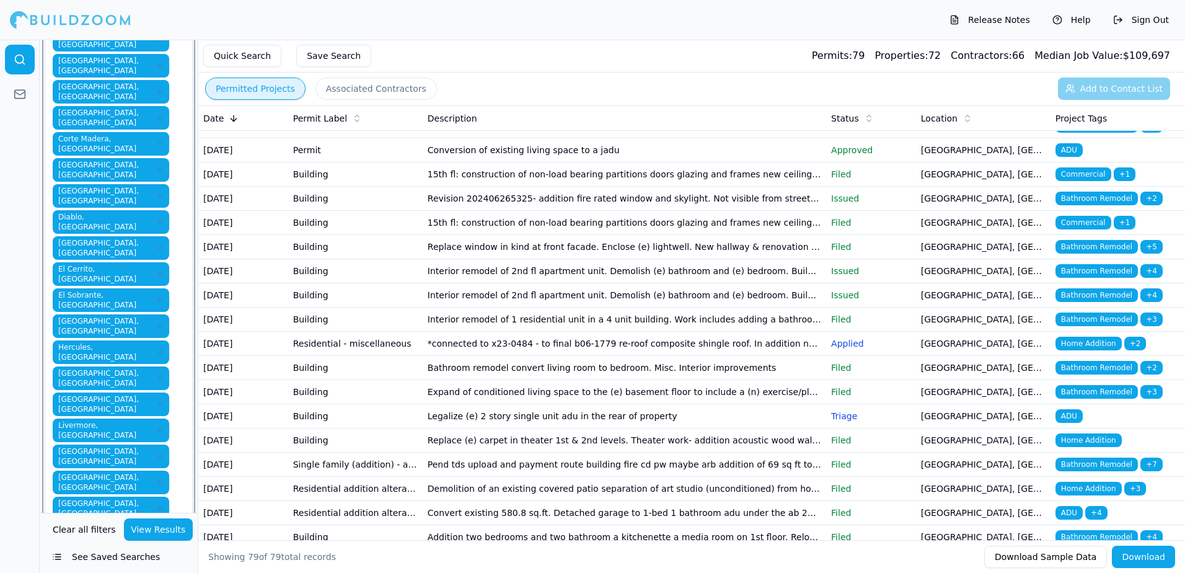
type input "s"
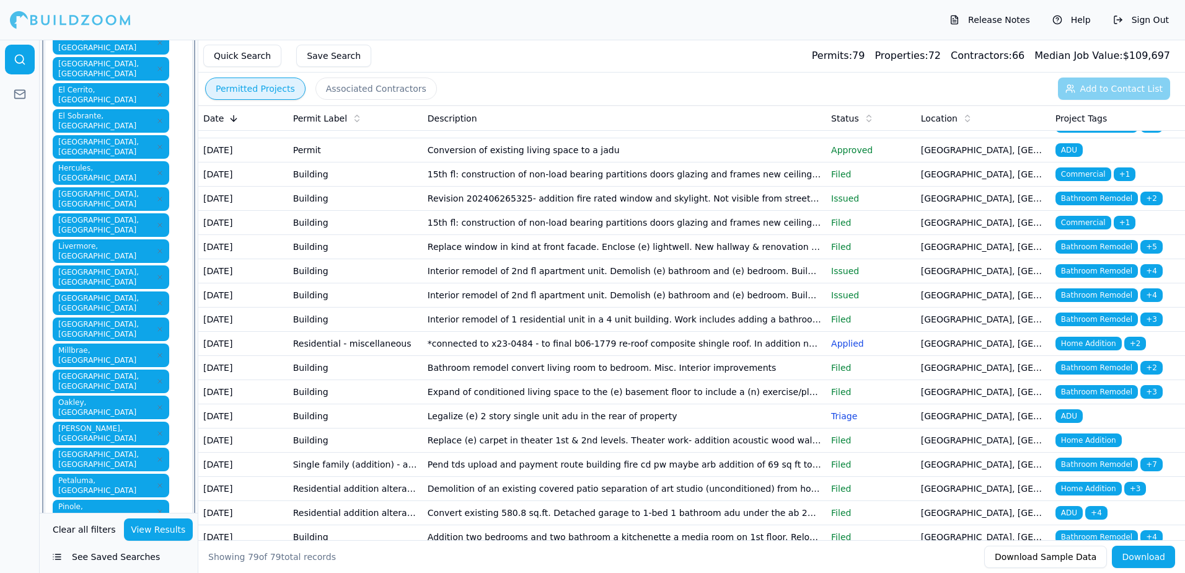
scroll to position [496, 0]
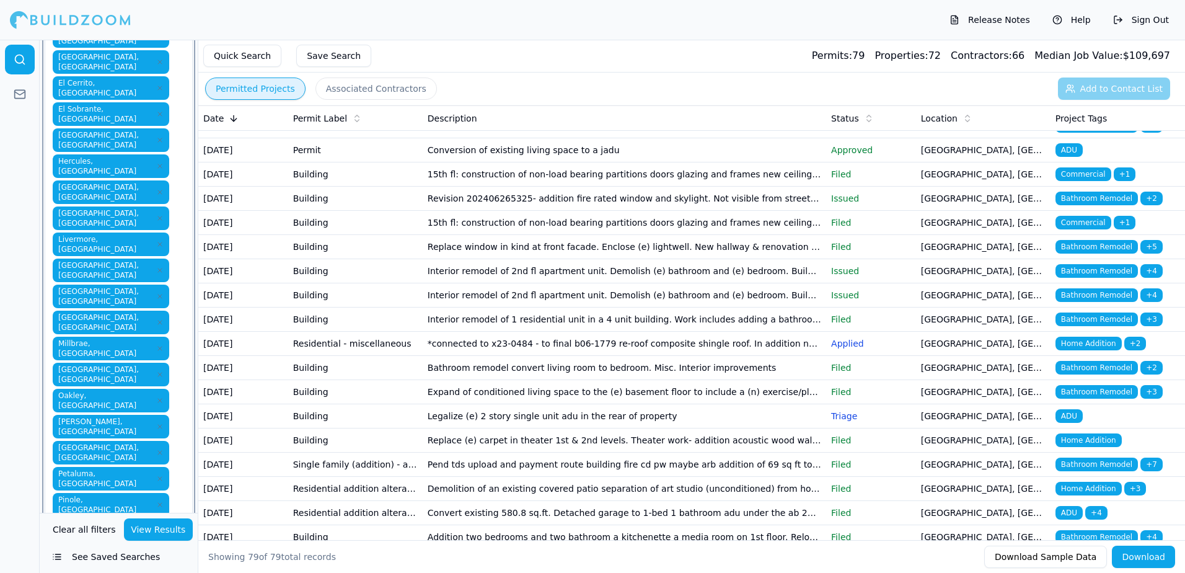
type input "s"
type input "t"
type input "u"
type input "v"
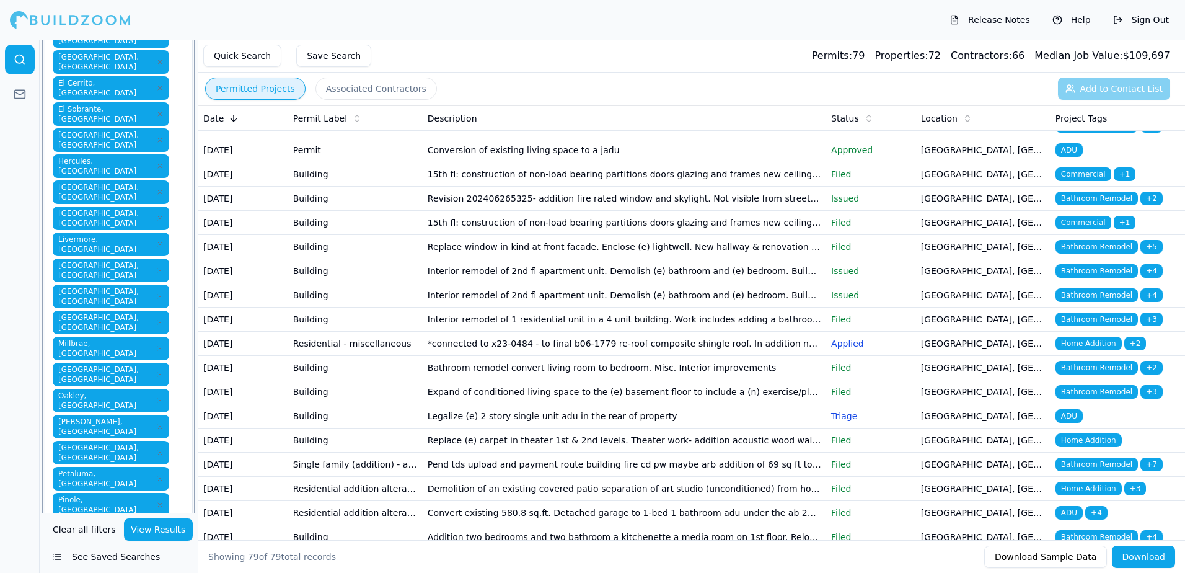
type input "w"
type input "x"
type input "y"
type input "z"
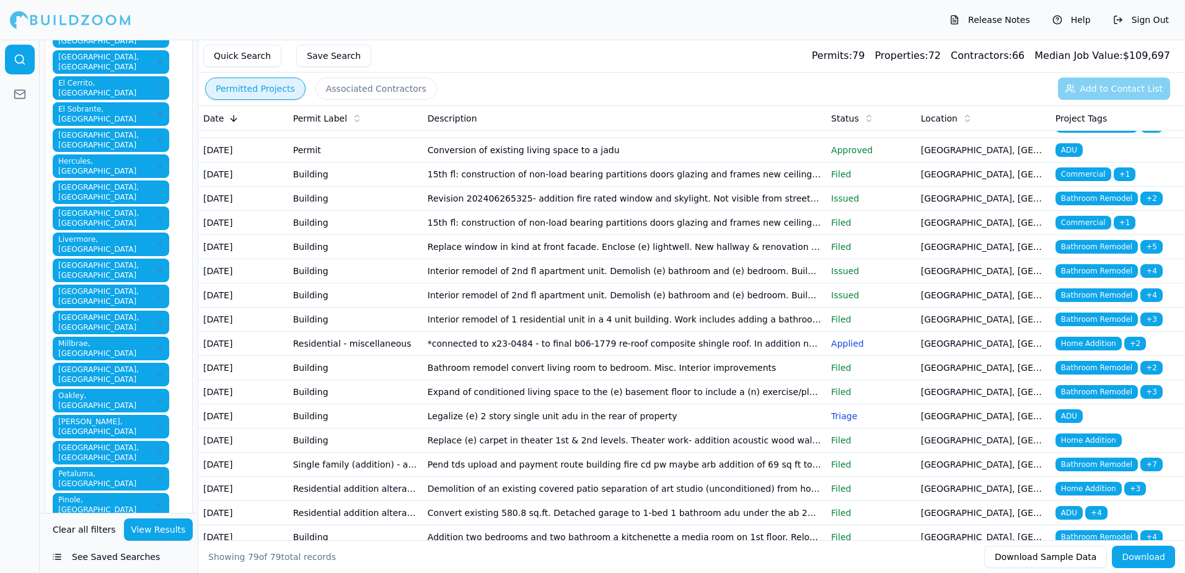
click at [332, 55] on button "Save Search" at bounding box center [333, 56] width 75 height 22
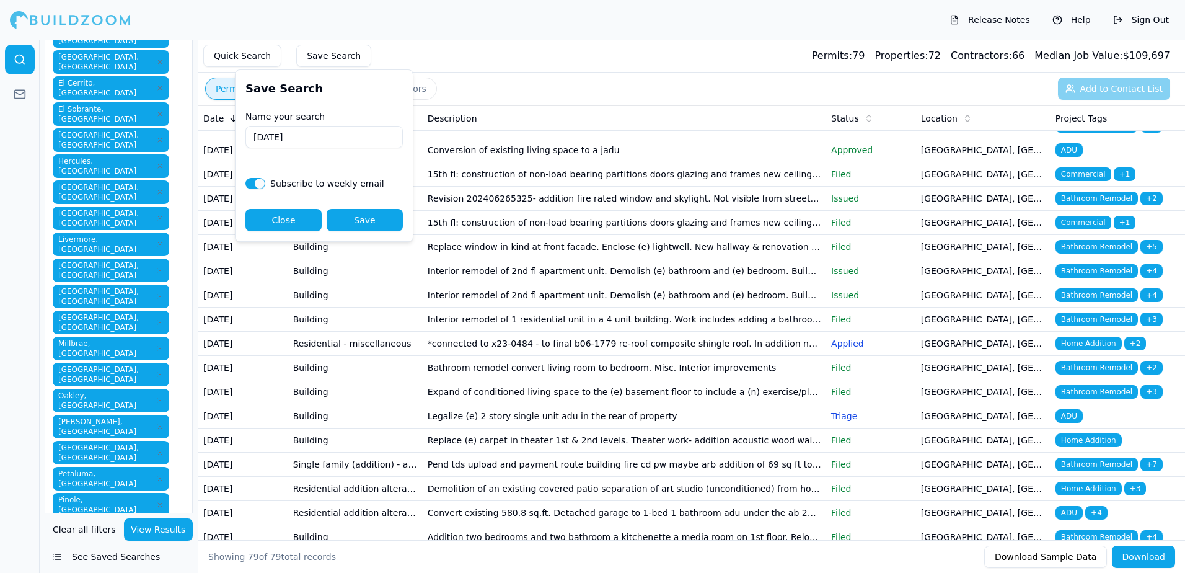
type input "[DATE]"
click at [369, 222] on button "Save" at bounding box center [365, 220] width 76 height 22
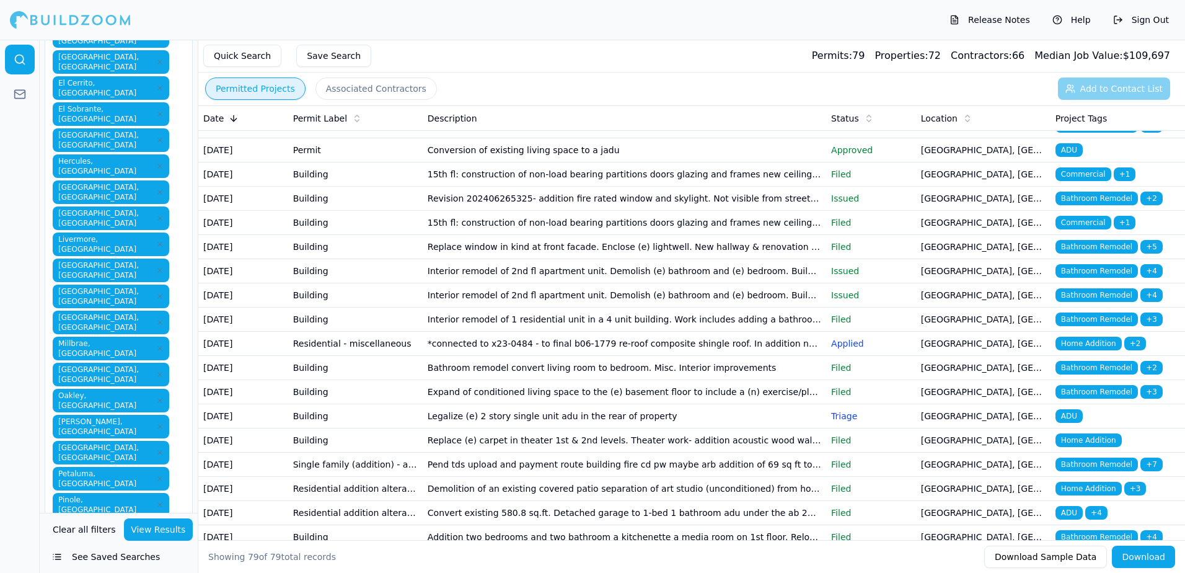
click at [154, 527] on button "View Results" at bounding box center [158, 529] width 69 height 22
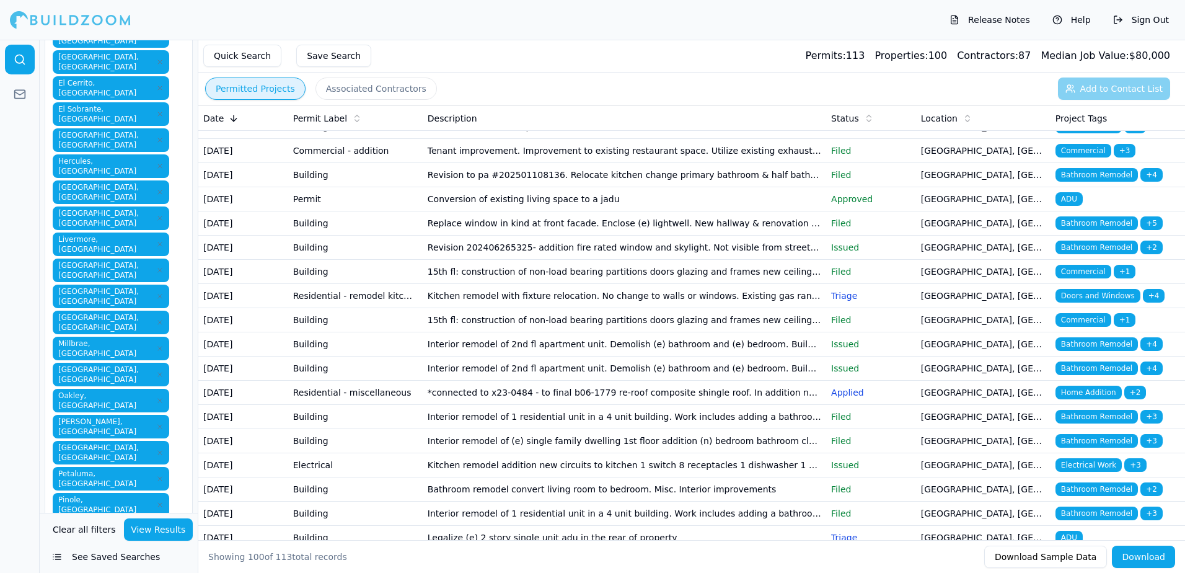
scroll to position [248, 0]
